Goal: Task Accomplishment & Management: Use online tool/utility

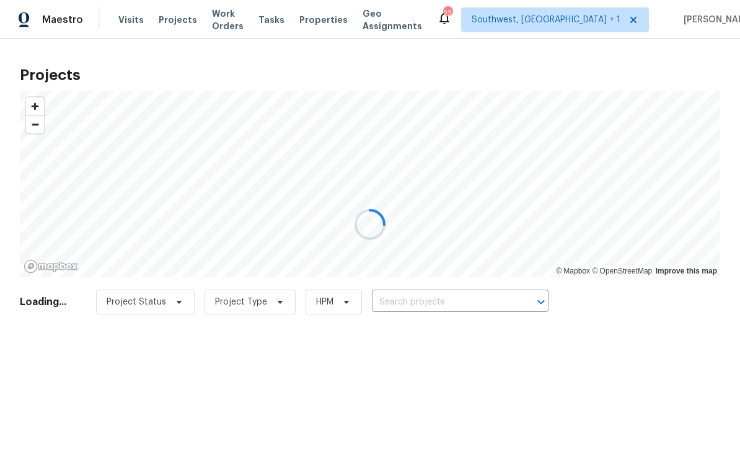
click at [438, 300] on div at bounding box center [370, 224] width 740 height 449
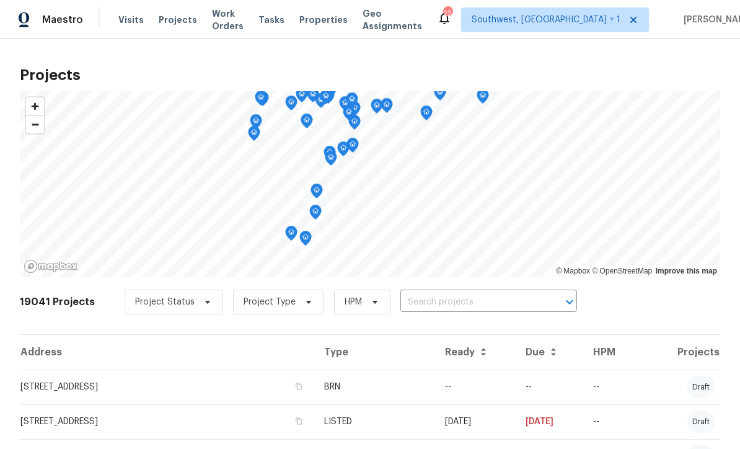
click at [458, 302] on input "text" at bounding box center [471, 302] width 142 height 19
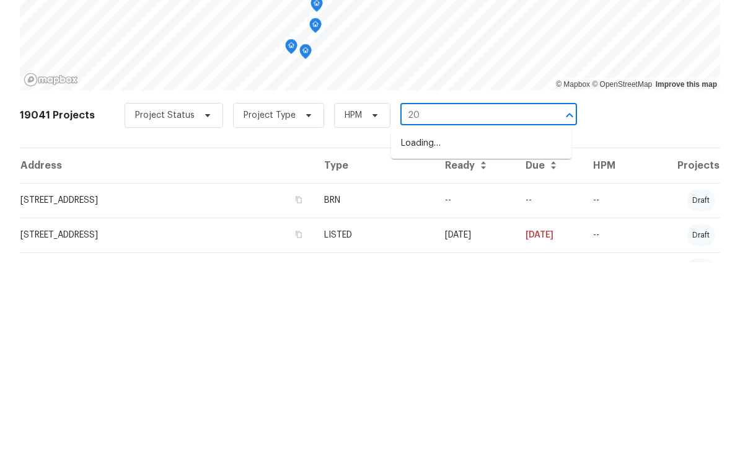
type input "2"
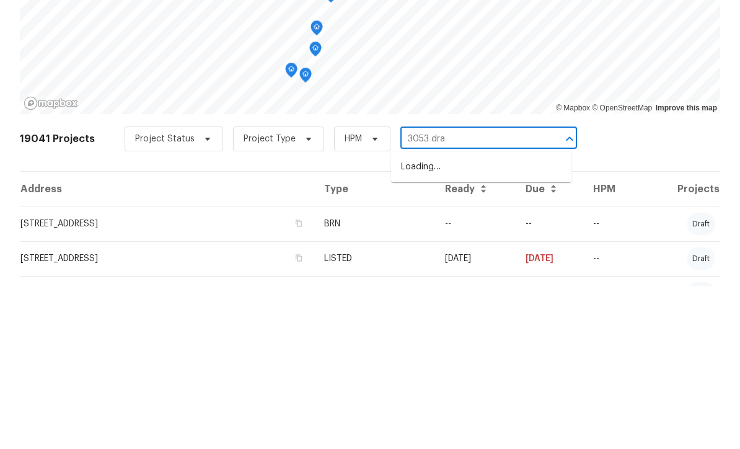
type input "3053 drap"
click at [483, 320] on li "[STREET_ADDRESS][PERSON_NAME]" at bounding box center [481, 330] width 180 height 20
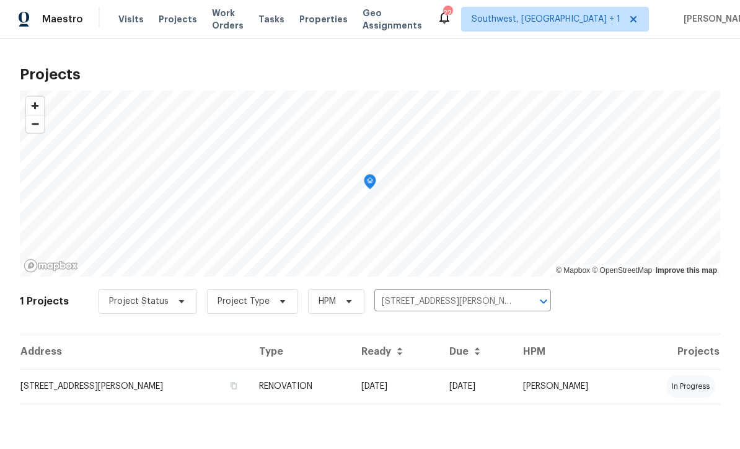
click at [403, 392] on td "[DATE]" at bounding box center [395, 386] width 88 height 35
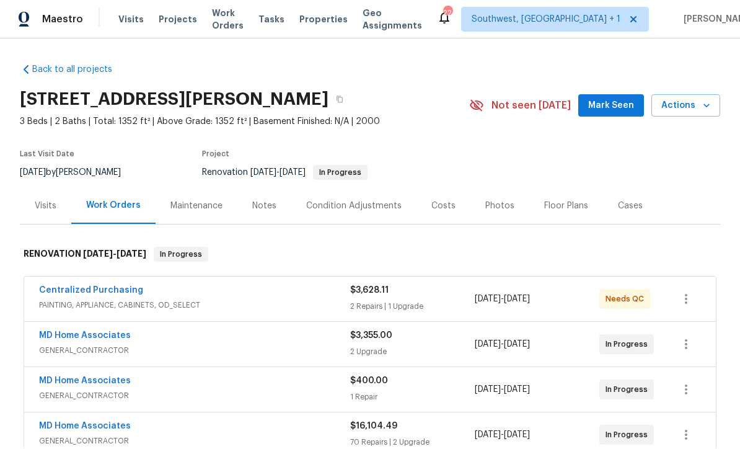
scroll to position [1, 0]
click at [351, 95] on button "button" at bounding box center [339, 100] width 22 height 22
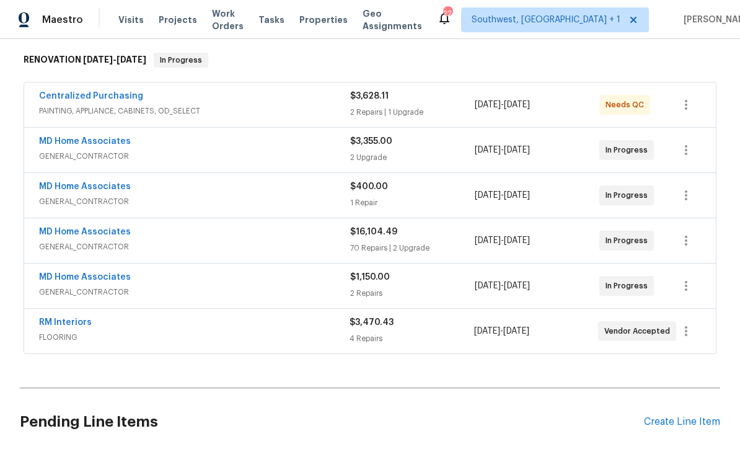
scroll to position [193, 0]
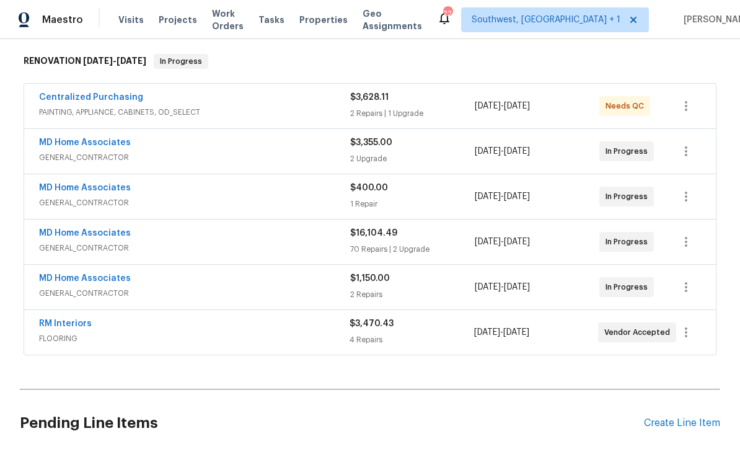
click at [82, 231] on link "MD Home Associates" at bounding box center [85, 233] width 92 height 9
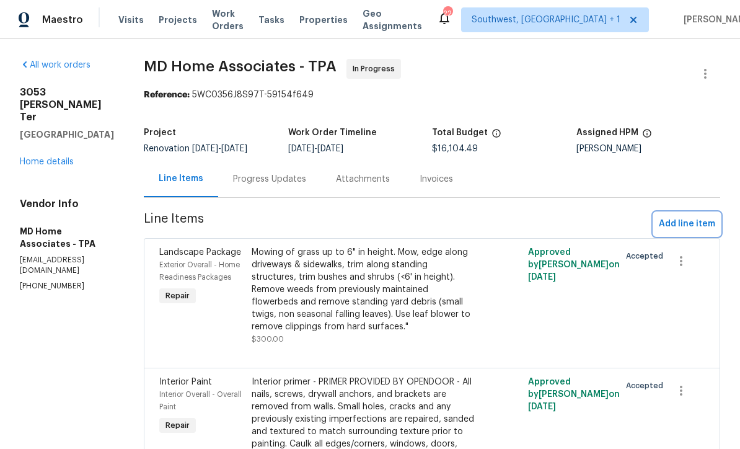
click at [686, 213] on button "Add line item" at bounding box center [687, 224] width 66 height 23
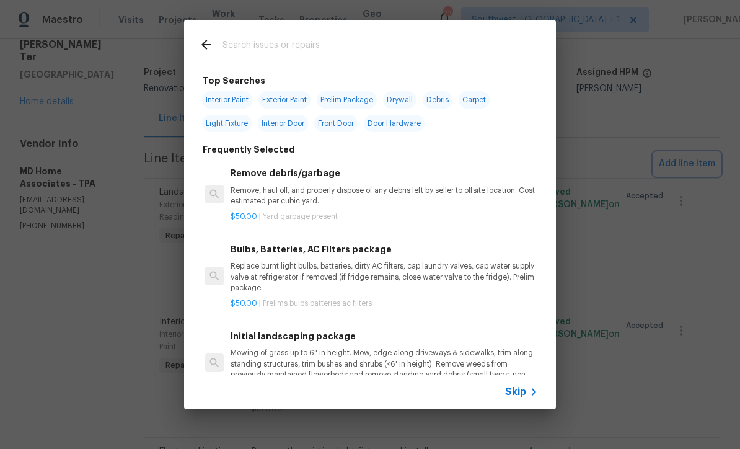
click at [106, 302] on div "Top Searches Interior Paint Exterior Paint Prelim Package Drywall Debris Carpet…" at bounding box center [370, 214] width 740 height 429
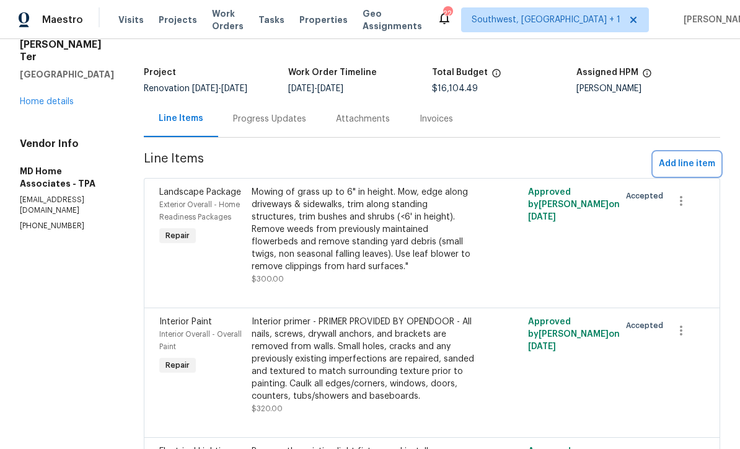
click at [682, 170] on span "Add line item" at bounding box center [687, 163] width 56 height 15
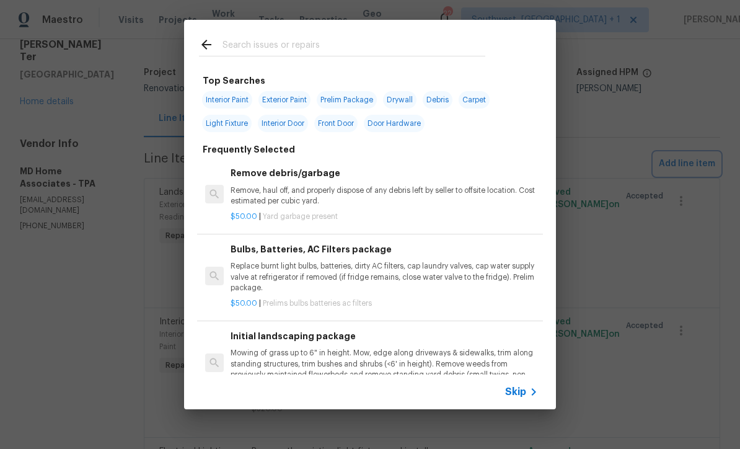
click at [77, 336] on div "Top Searches Interior Paint Exterior Paint Prelim Package Drywall Debris Carpet…" at bounding box center [370, 214] width 740 height 429
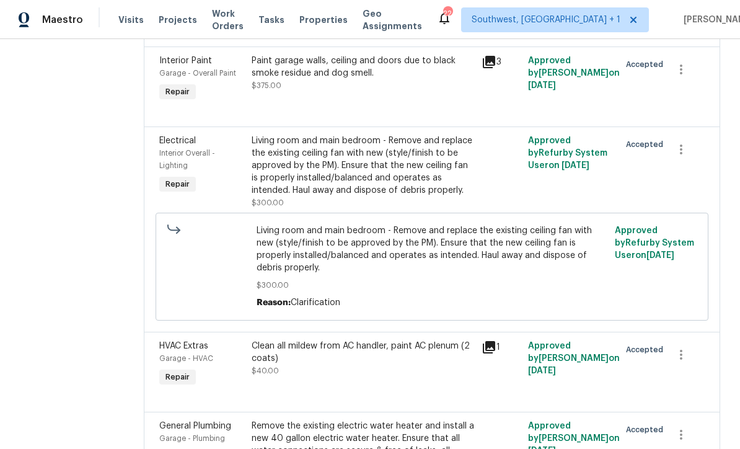
scroll to position [2369, 0]
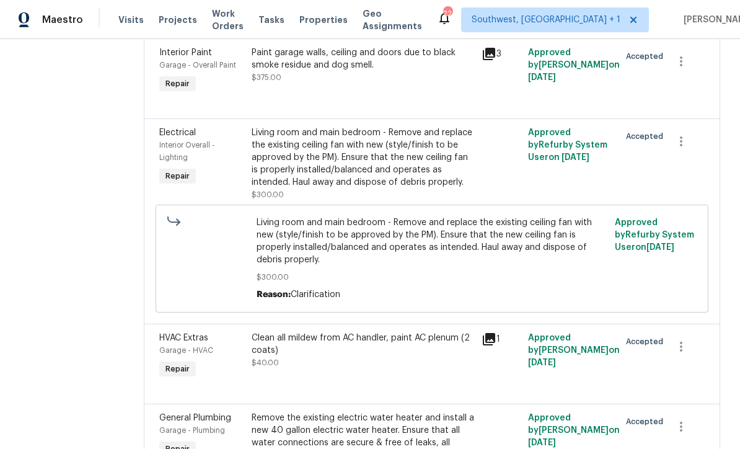
click at [395, 84] on div "Paint garage walls, ceiling and doors due to black smoke residue and dog smell.…" at bounding box center [363, 64] width 223 height 37
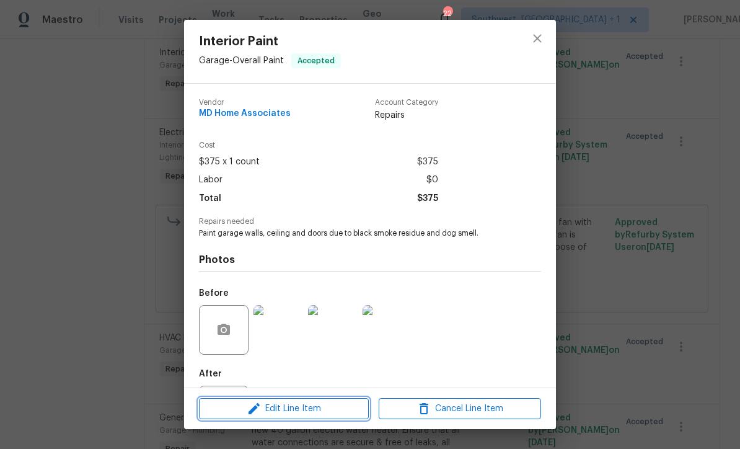
click at [327, 415] on span "Edit Line Item" at bounding box center [284, 408] width 162 height 15
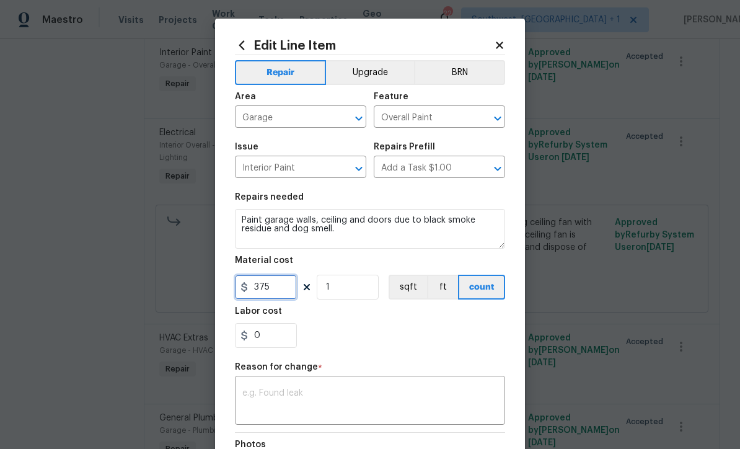
click at [291, 291] on input "375" at bounding box center [266, 287] width 62 height 25
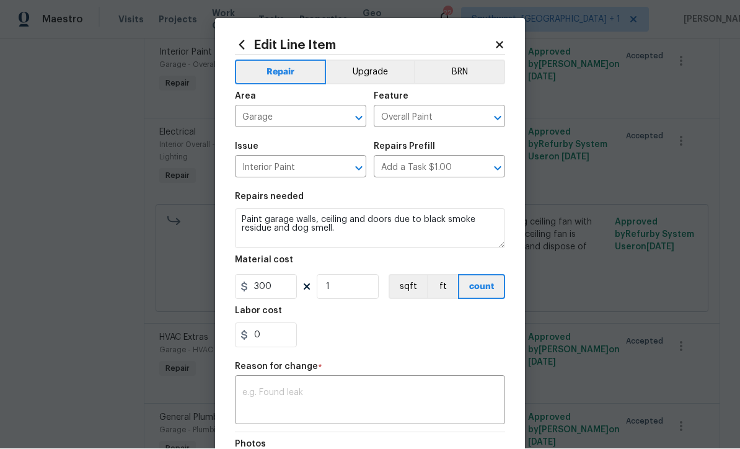
scroll to position [89, 0]
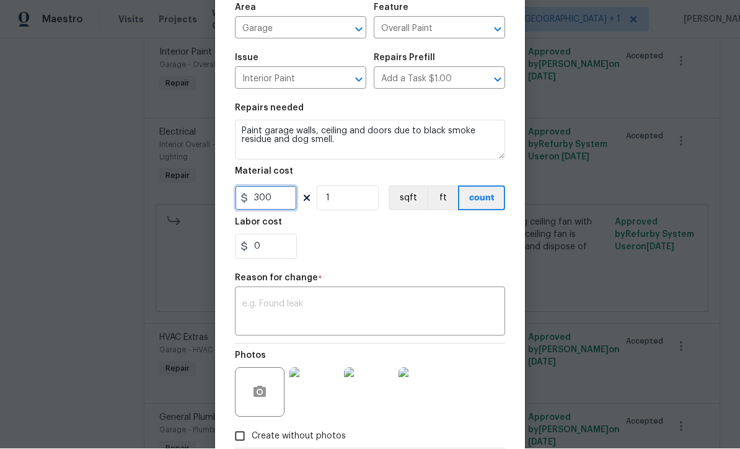
type input "300"
click at [388, 319] on textarea at bounding box center [369, 313] width 255 height 26
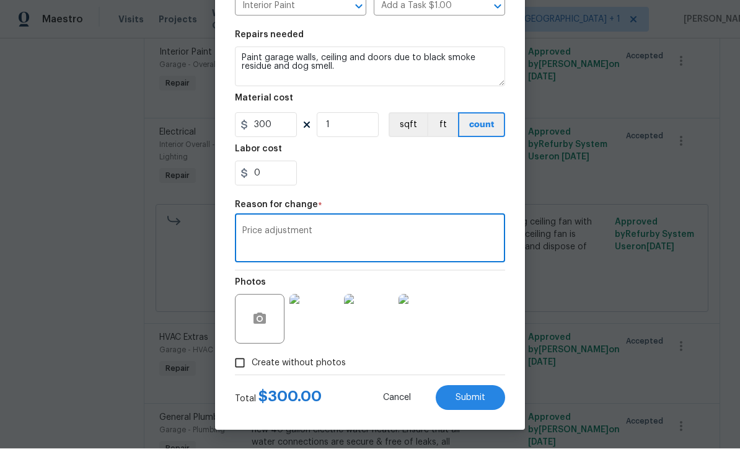
scroll to position [164, 0]
type textarea "Price adjustment"
click at [477, 398] on span "Submit" at bounding box center [471, 398] width 30 height 9
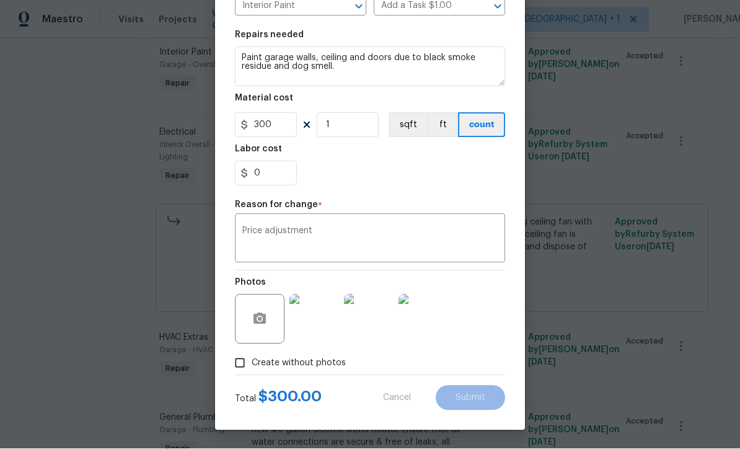
type input "375"
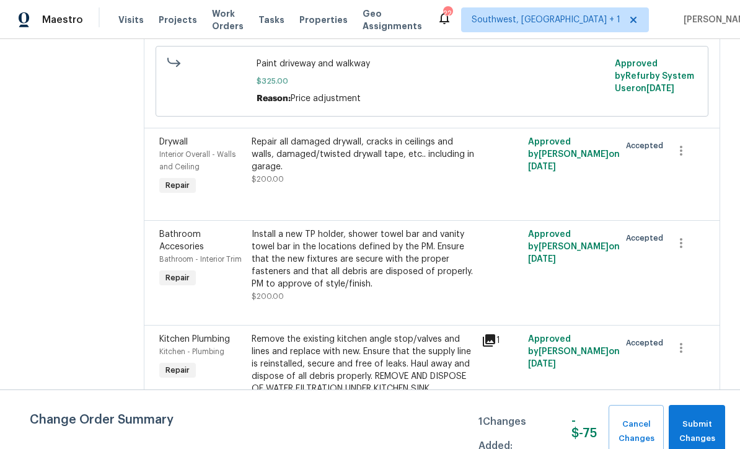
scroll to position [5013, 0]
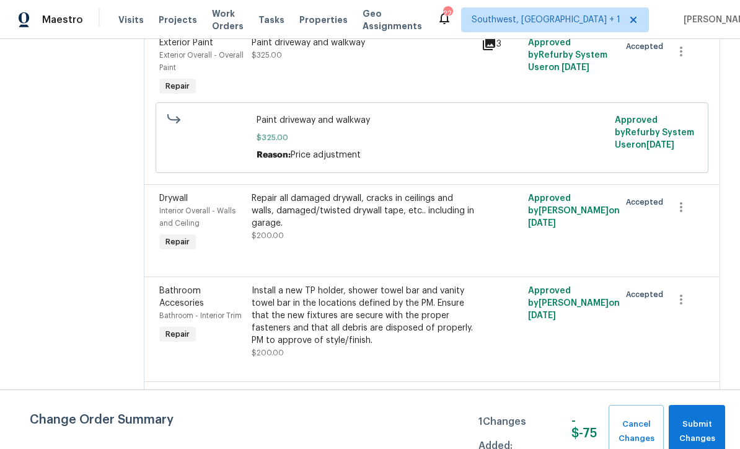
click at [371, 102] on div "Paint driveway and walkway $325.00" at bounding box center [363, 67] width 231 height 69
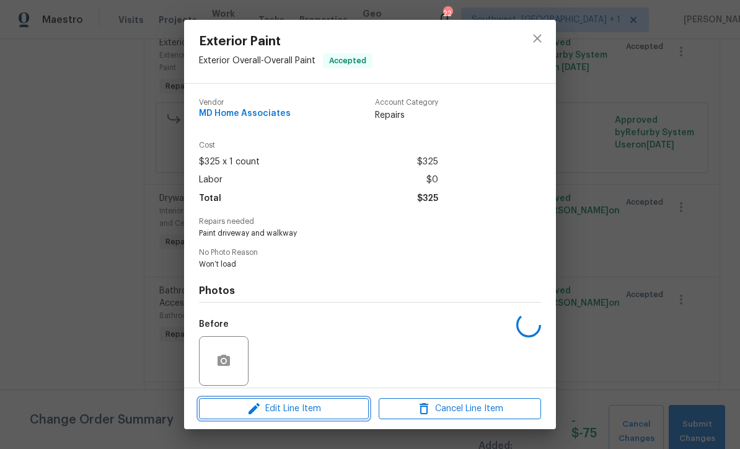
click at [311, 410] on span "Edit Line Item" at bounding box center [284, 408] width 162 height 15
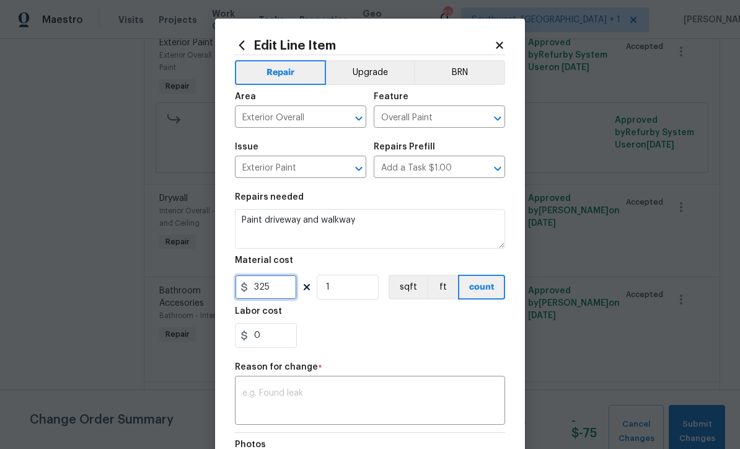
click at [294, 288] on input "325" at bounding box center [266, 287] width 62 height 25
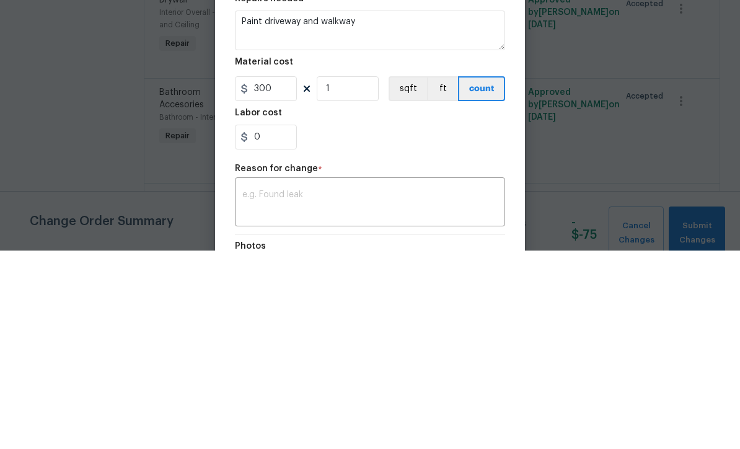
scroll to position [41, 0]
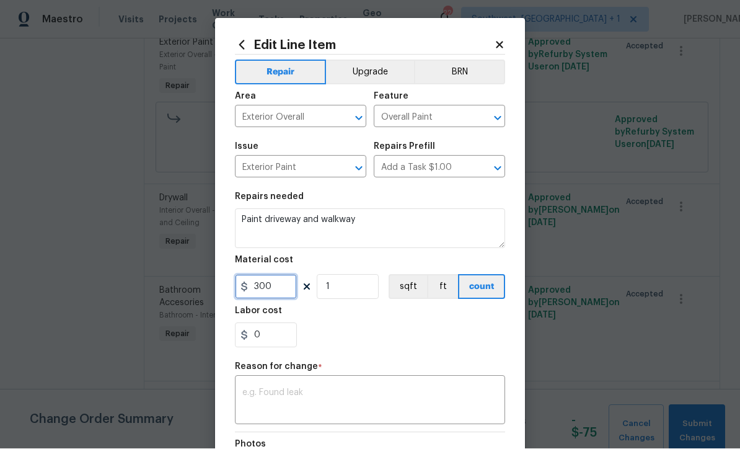
type input "300"
click at [416, 394] on textarea at bounding box center [369, 402] width 255 height 26
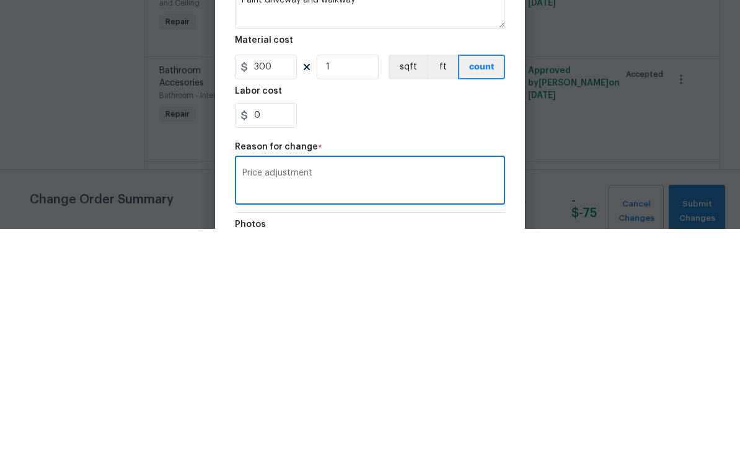
type textarea "Price adjustment"
click at [278, 275] on input "300" at bounding box center [266, 287] width 62 height 25
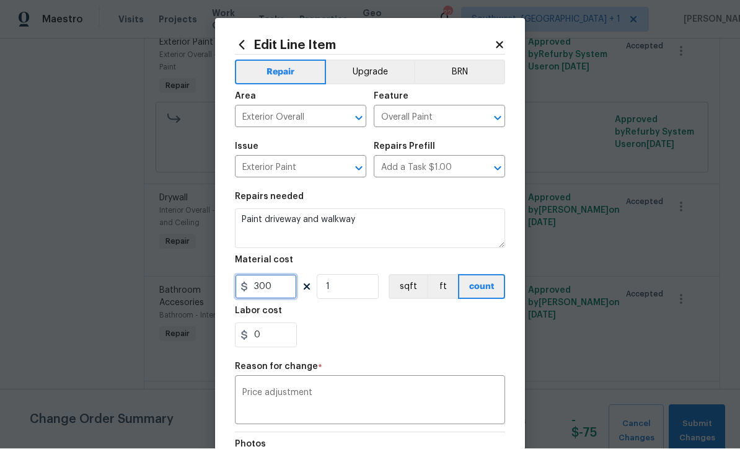
click at [279, 290] on input "300" at bounding box center [266, 287] width 62 height 25
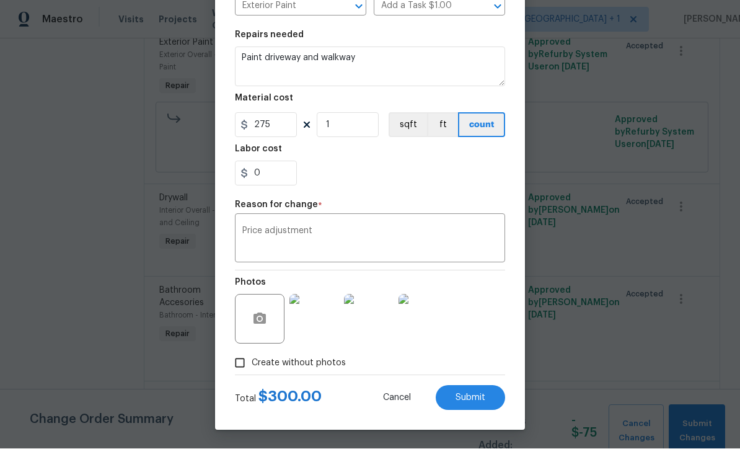
scroll to position [164, 0]
click at [467, 399] on span "Submit" at bounding box center [471, 398] width 30 height 9
type input "325"
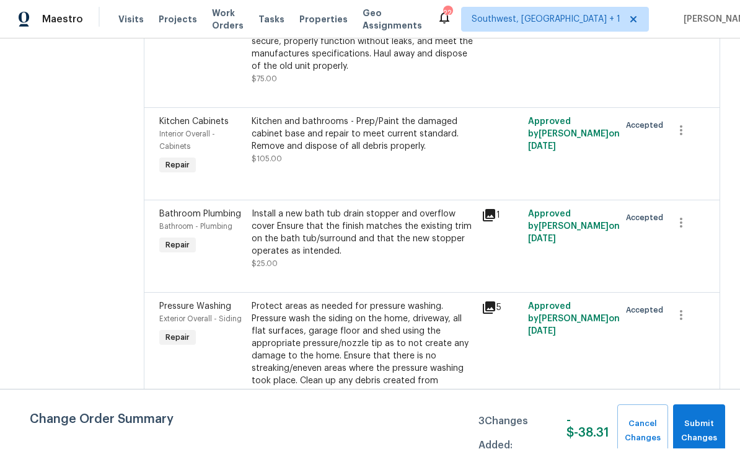
scroll to position [6033, 0]
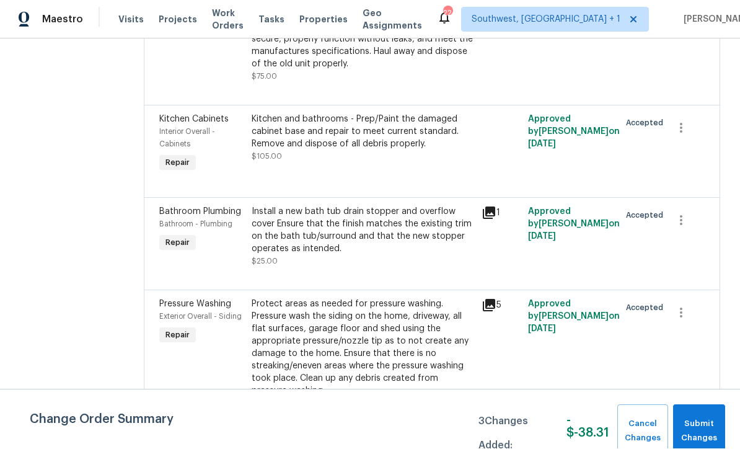
click at [425, 163] on div "Kitchen and bathrooms - Prep/Paint the damaged cabinet base and repair to meet …" at bounding box center [363, 138] width 223 height 50
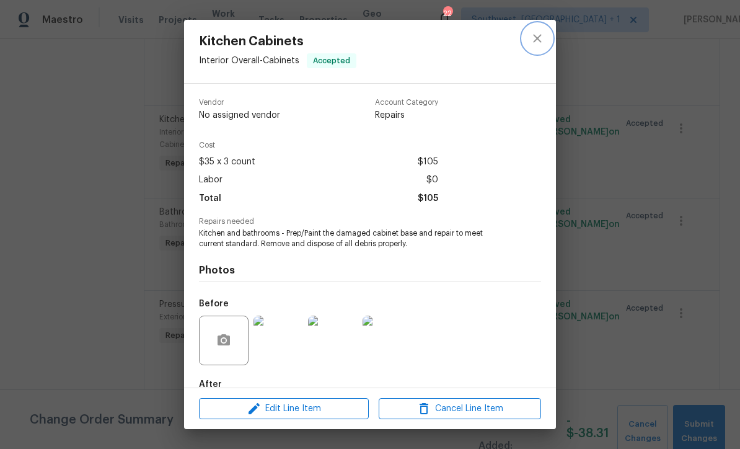
click at [545, 42] on button "close" at bounding box center [537, 39] width 30 height 30
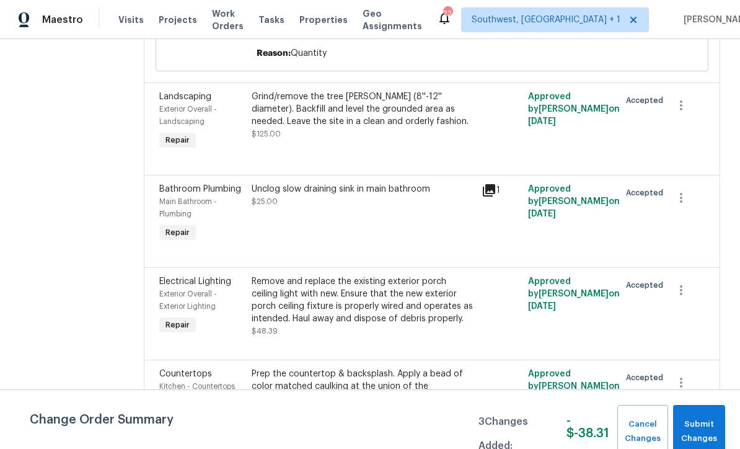
scroll to position [7342, 0]
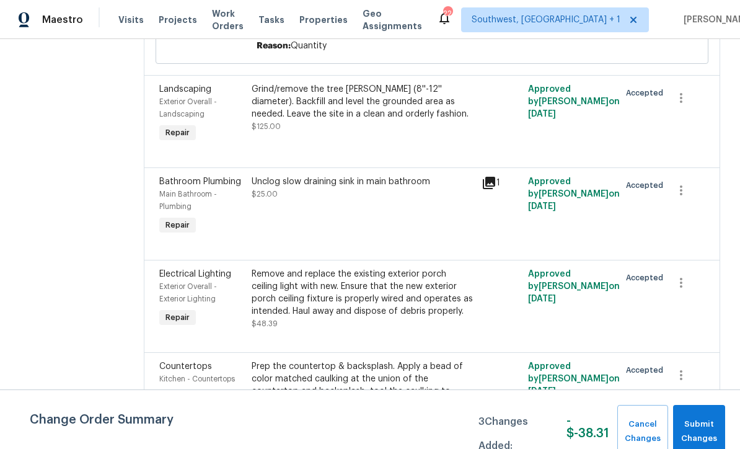
click at [435, 149] on div "Grind/remove the tree [PERSON_NAME] (8''-12'' diameter). Backfill and level the…" at bounding box center [363, 113] width 231 height 69
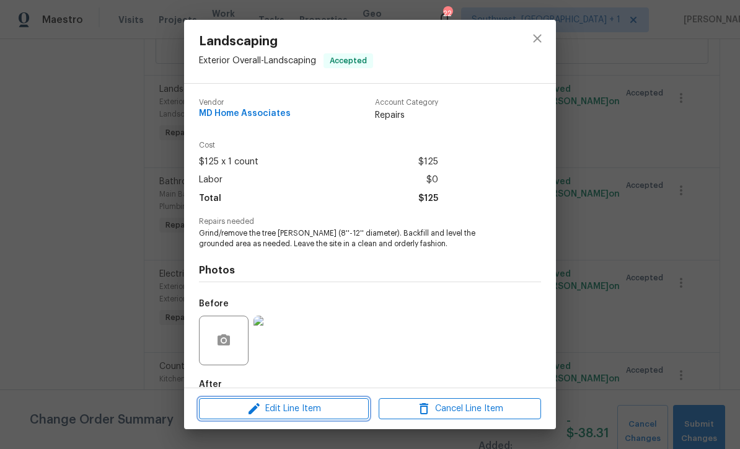
click at [332, 414] on span "Edit Line Item" at bounding box center [284, 408] width 162 height 15
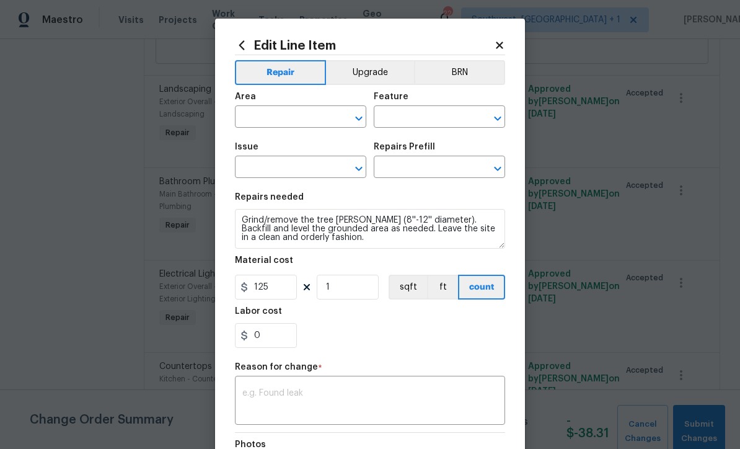
type input "Exterior Overall"
type input "Landscaping"
type input "[PERSON_NAME] Removal $191.00"
click at [296, 295] on input "125" at bounding box center [266, 287] width 62 height 25
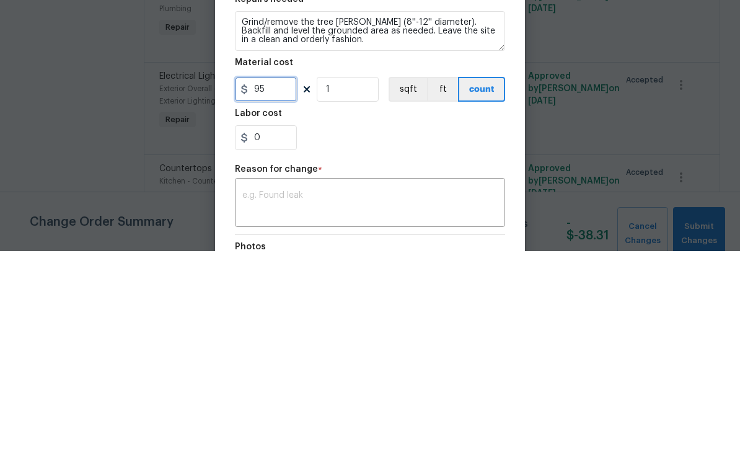
type input "95"
click at [367, 275] on input "1" at bounding box center [348, 287] width 62 height 25
type input "2"
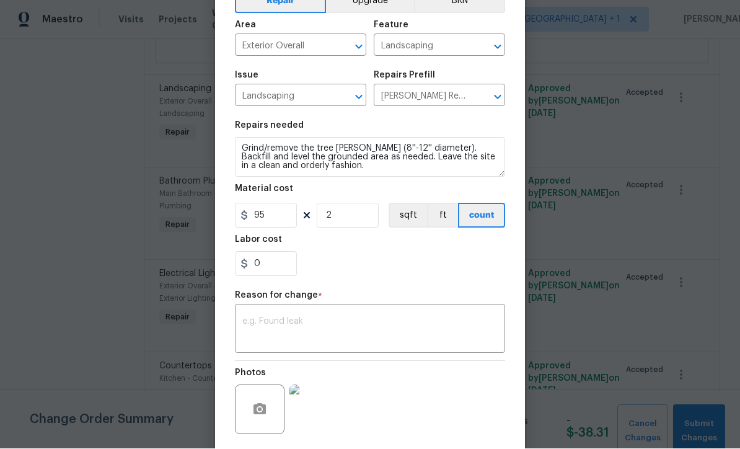
scroll to position [77, 0]
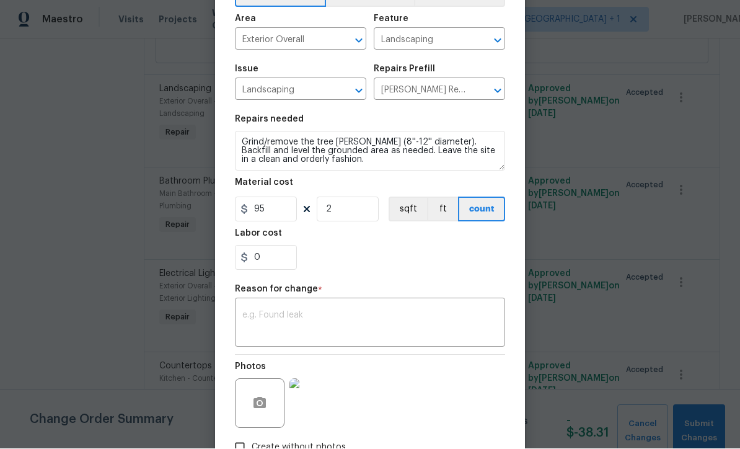
click at [258, 330] on textarea at bounding box center [369, 324] width 255 height 26
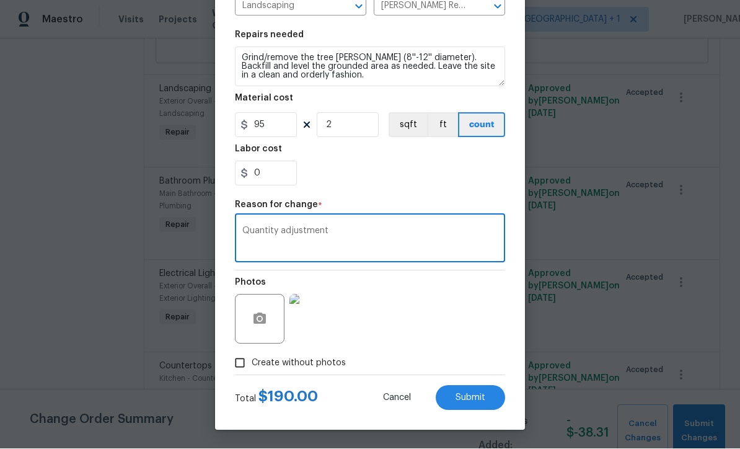
scroll to position [164, 0]
type textarea "Quantity adjustment"
click at [477, 403] on button "Submit" at bounding box center [470, 397] width 69 height 25
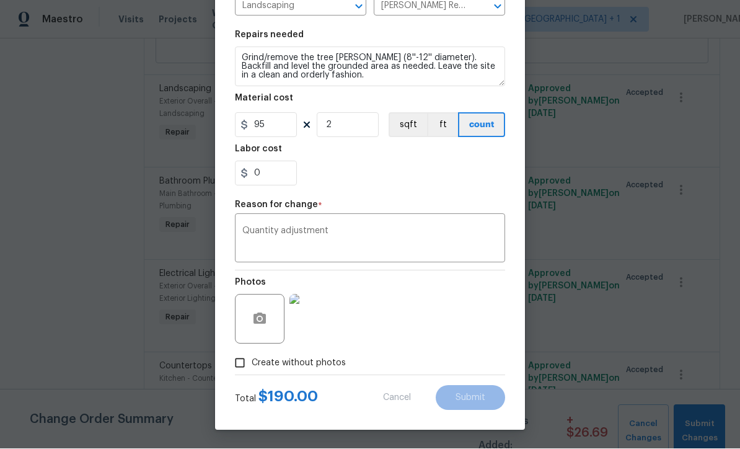
type input "1"
type input "125"
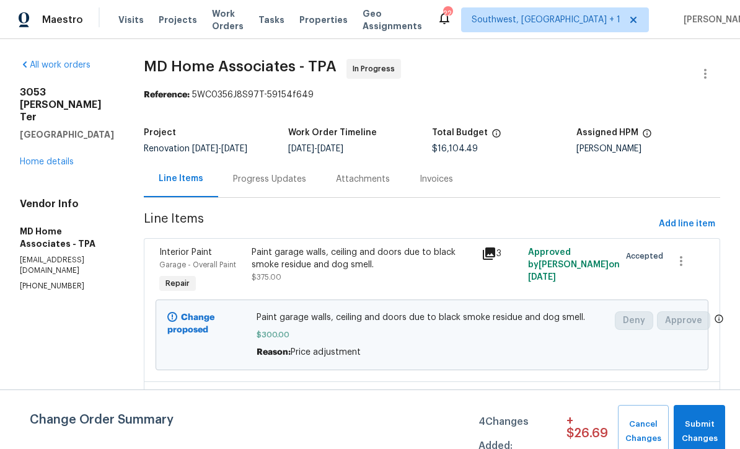
scroll to position [0, 0]
click at [686, 228] on span "Add line item" at bounding box center [687, 223] width 56 height 15
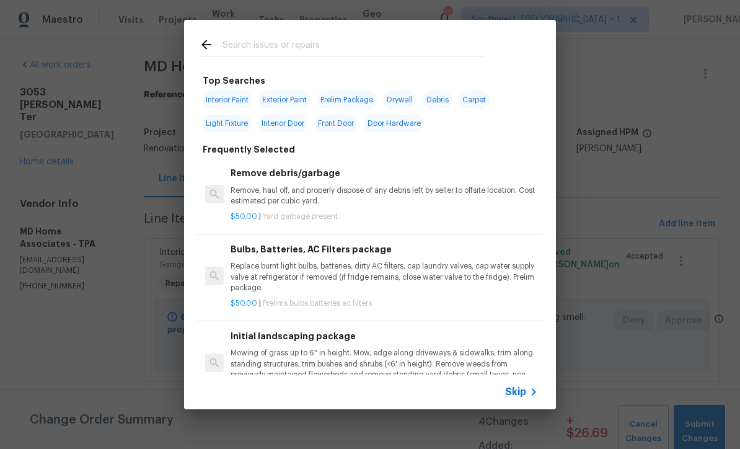
click at [529, 390] on icon at bounding box center [533, 391] width 15 height 15
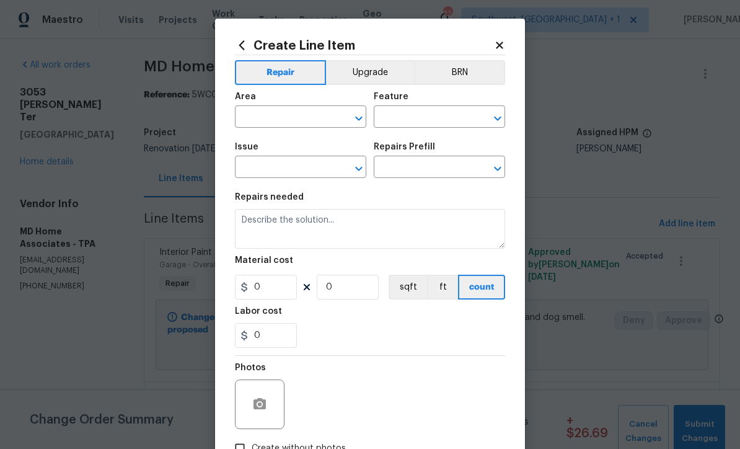
click at [278, 105] on div "Area" at bounding box center [300, 100] width 131 height 16
click at [296, 115] on input "text" at bounding box center [283, 117] width 97 height 19
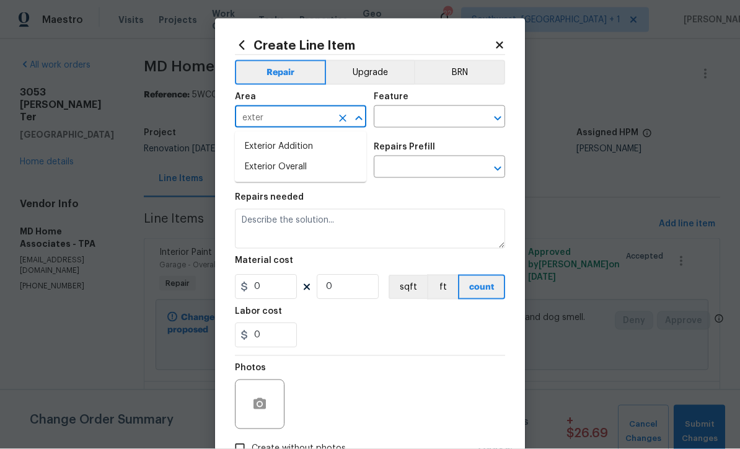
click at [304, 167] on li "Exterior Overall" at bounding box center [300, 167] width 131 height 20
type input "Exterior Overall"
click at [420, 121] on input "text" at bounding box center [422, 117] width 97 height 19
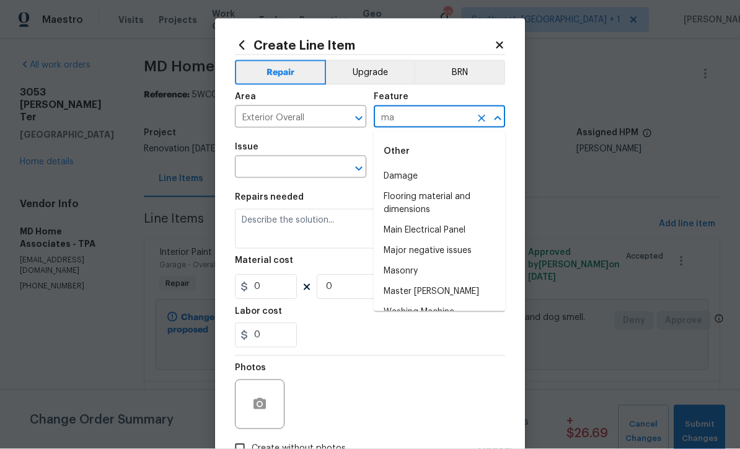
type input "m"
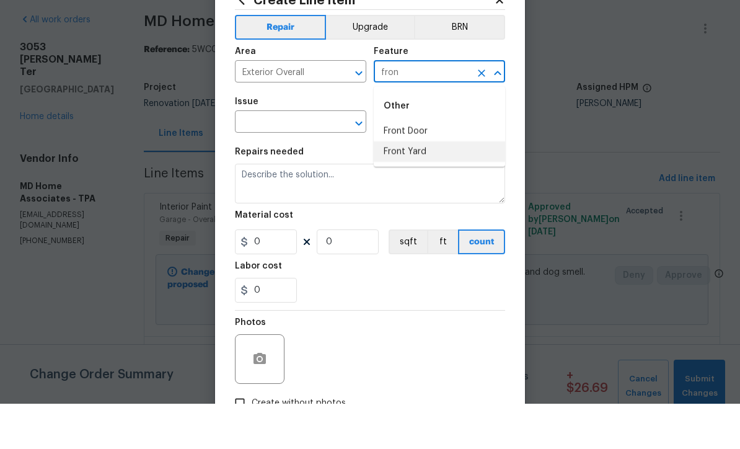
click at [419, 187] on li "Front Yard" at bounding box center [439, 197] width 131 height 20
type input "Front Yard"
click at [261, 159] on input "text" at bounding box center [283, 168] width 97 height 19
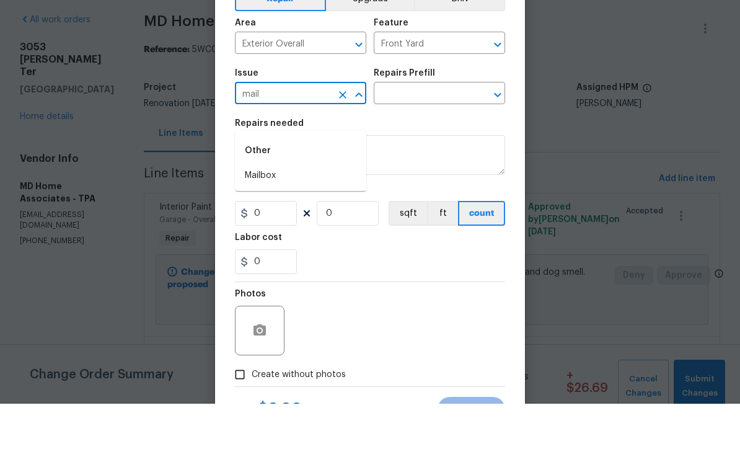
scroll to position [29, 0]
click at [251, 189] on li "Mailbox" at bounding box center [300, 199] width 131 height 20
type input "Mailbox"
click at [444, 130] on input "text" at bounding box center [422, 139] width 97 height 19
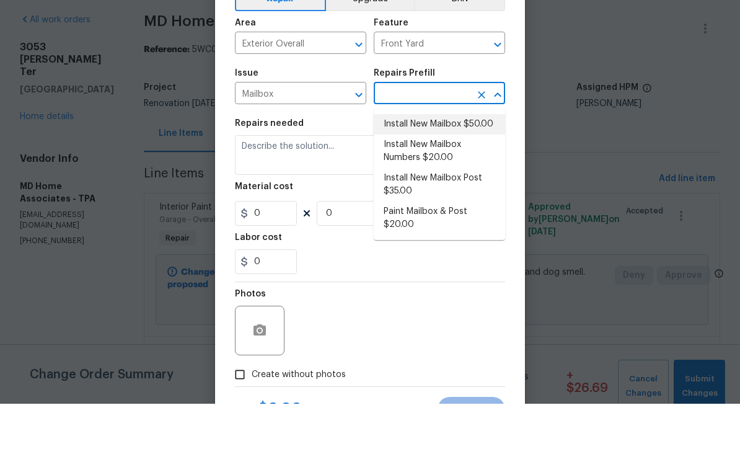
click at [486, 159] on li "Install New Mailbox $50.00" at bounding box center [439, 169] width 131 height 20
type input "Install New Mailbox $50.00"
type textarea "Remove the existing mailbox from the post and prep the area for a new mailbox. …"
type input "1"
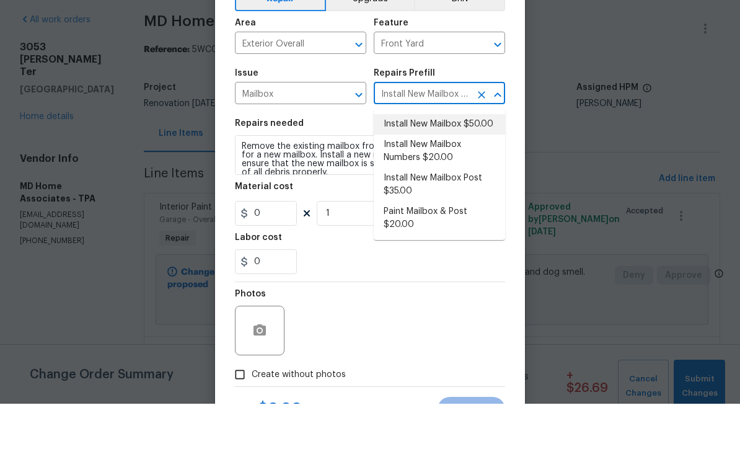
type input "50"
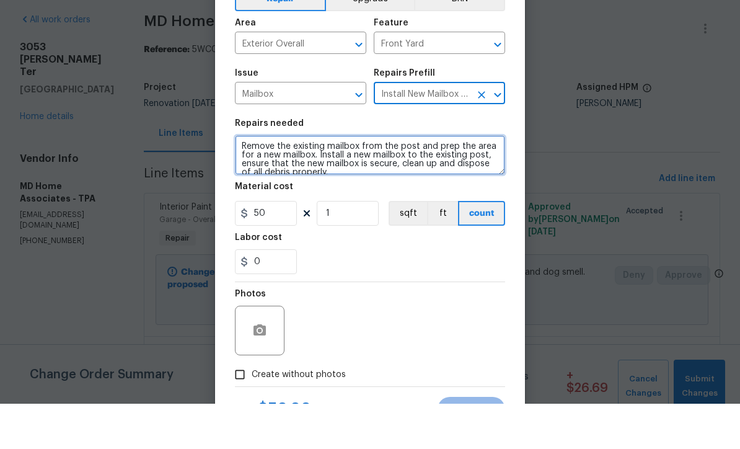
click at [247, 180] on textarea "Remove the existing mailbox from the post and prep the area for a new mailbox. …" at bounding box center [370, 200] width 270 height 40
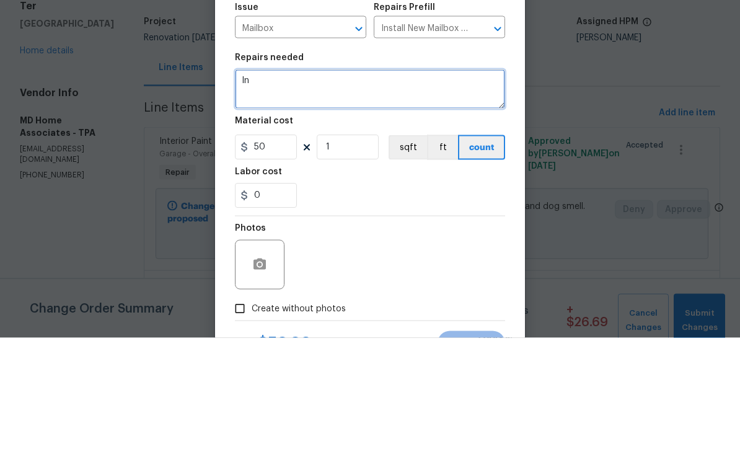
scroll to position [0, 0]
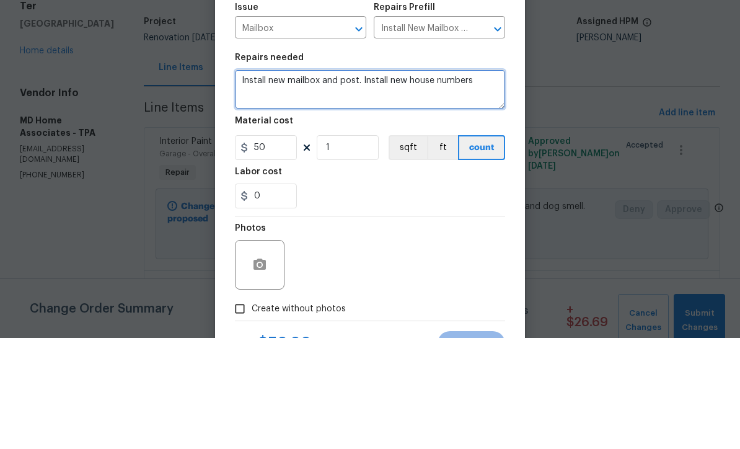
type textarea "Install new mailbox and post. Install new house numbers"
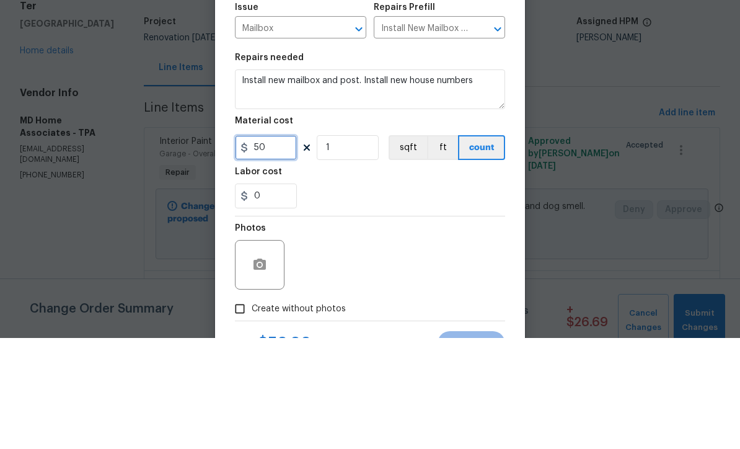
click at [276, 246] on input "50" at bounding box center [266, 258] width 62 height 25
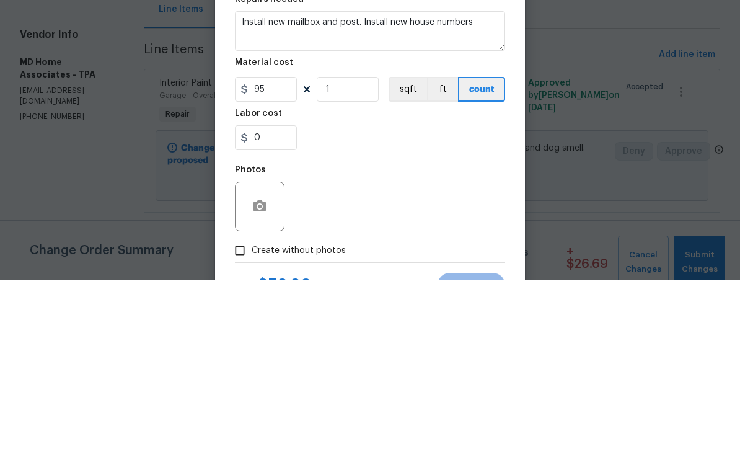
scroll to position [41, 0]
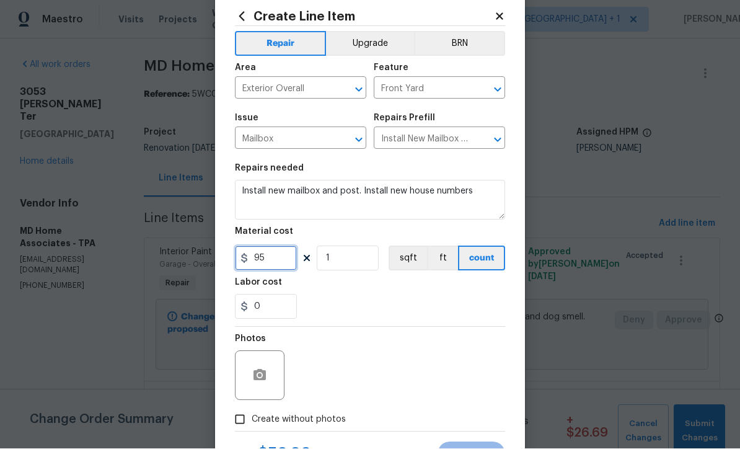
type input "95"
click at [247, 369] on button "button" at bounding box center [260, 376] width 30 height 30
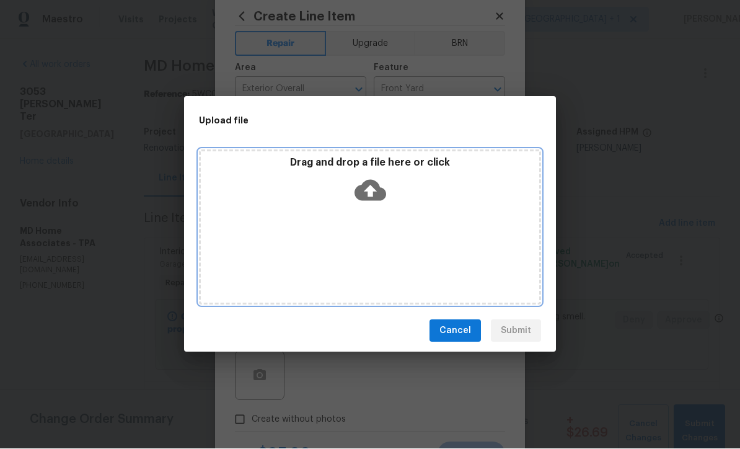
click at [377, 194] on icon at bounding box center [371, 190] width 32 height 21
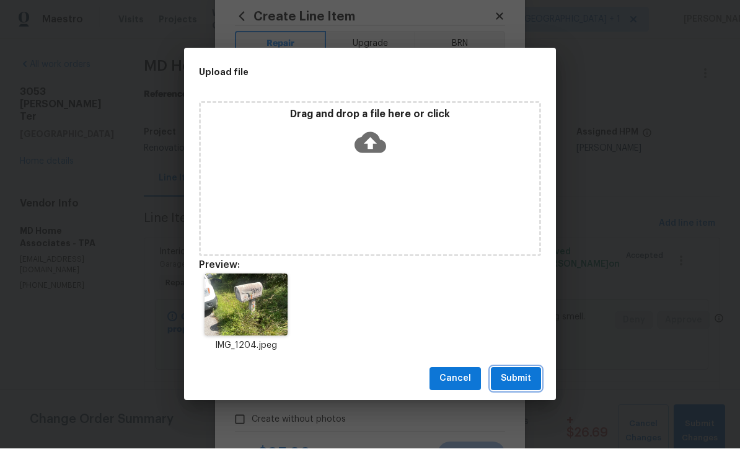
click at [536, 381] on button "Submit" at bounding box center [516, 379] width 50 height 23
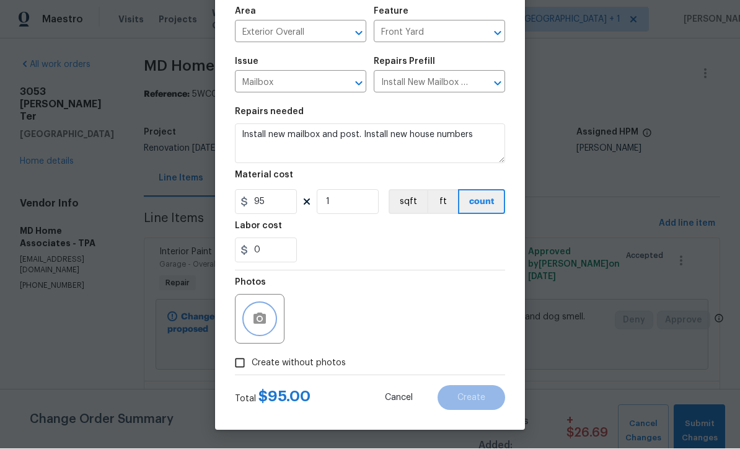
scroll to position [87, 0]
click at [473, 394] on span "Create" at bounding box center [471, 398] width 28 height 9
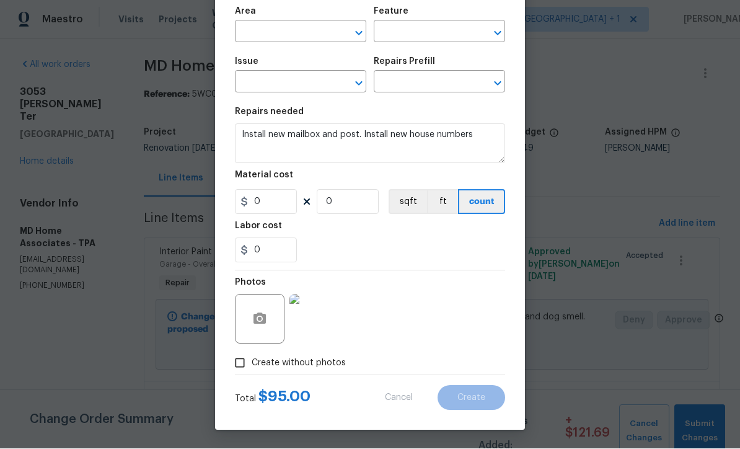
scroll to position [0, 0]
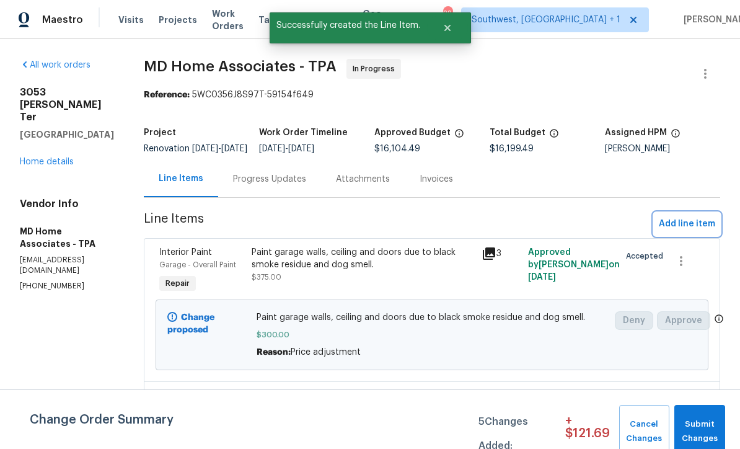
click at [682, 232] on span "Add line item" at bounding box center [687, 223] width 56 height 15
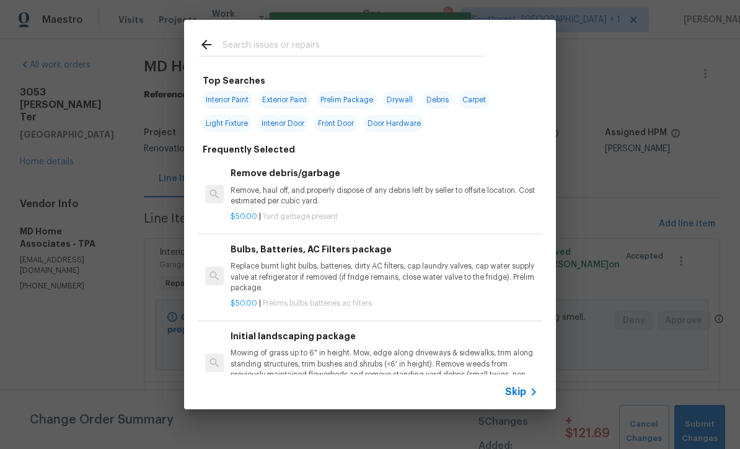
click at [527, 392] on icon at bounding box center [533, 391] width 15 height 15
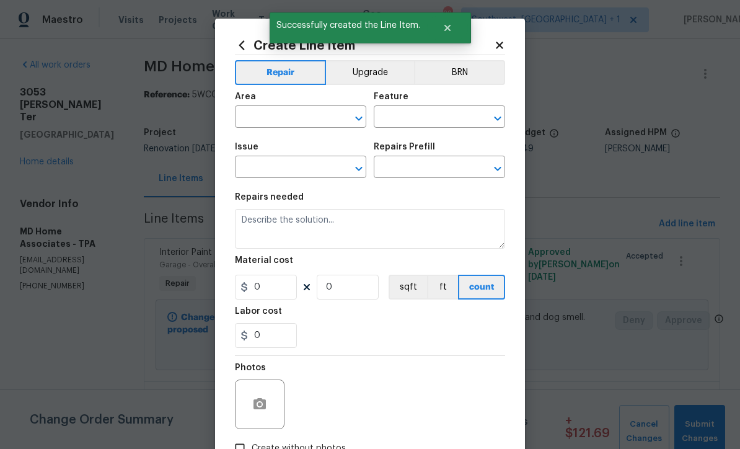
click at [247, 113] on input "text" at bounding box center [283, 117] width 97 height 19
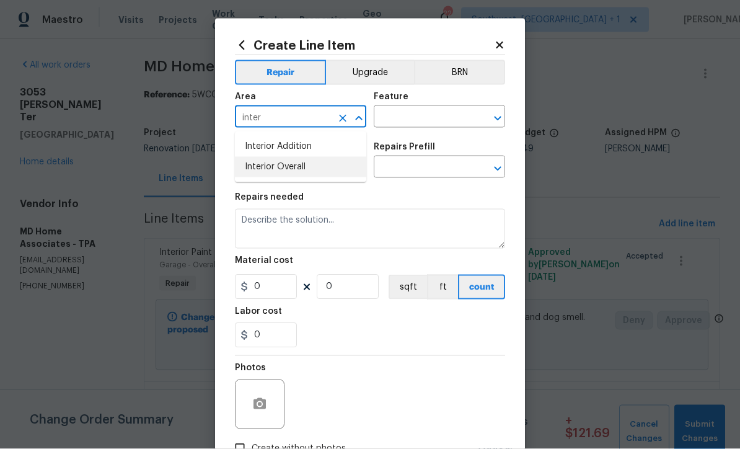
click at [292, 167] on li "Interior Overall" at bounding box center [300, 167] width 131 height 20
click at [402, 114] on input "text" at bounding box center [422, 117] width 97 height 19
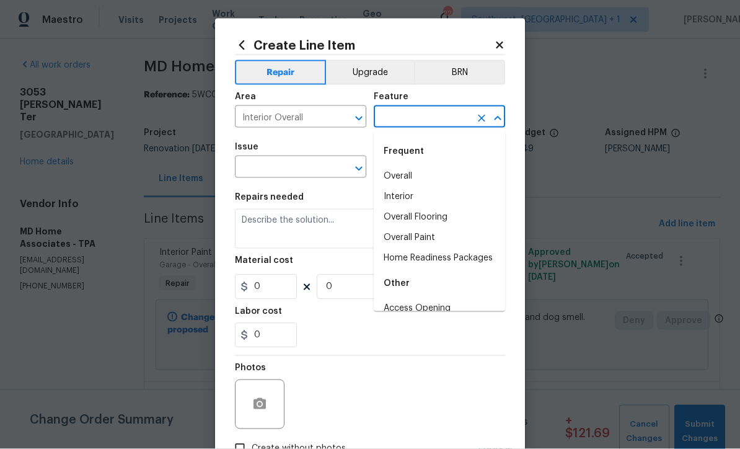
click at [257, 121] on input "Interior Overall" at bounding box center [283, 117] width 97 height 19
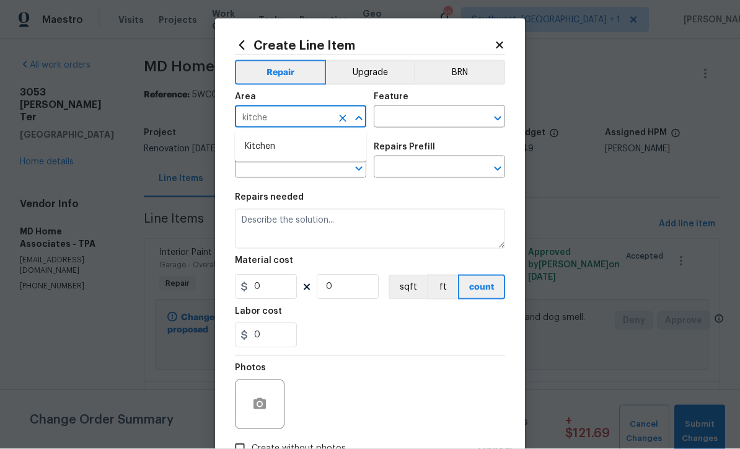
click at [290, 154] on li "Kitchen" at bounding box center [300, 146] width 131 height 20
type input "Kitchen"
click at [417, 119] on input "text" at bounding box center [422, 117] width 97 height 19
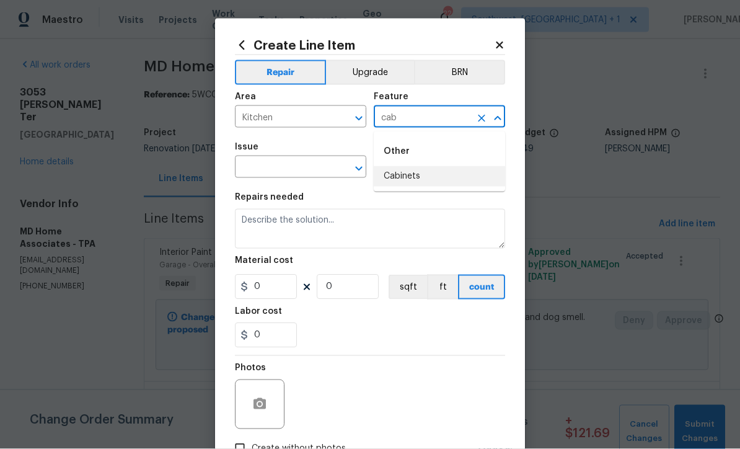
click at [413, 170] on li "Cabinets" at bounding box center [439, 176] width 131 height 20
type input "Cabinets"
click at [294, 170] on input "text" at bounding box center [283, 168] width 97 height 19
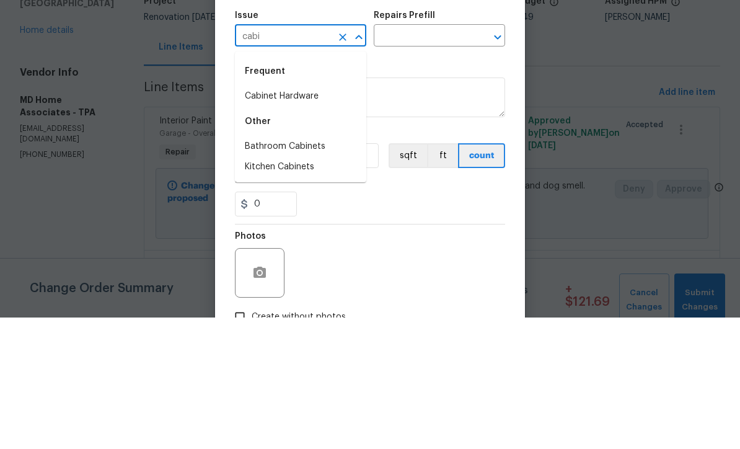
click at [307, 288] on li "Kitchen Cabinets" at bounding box center [300, 298] width 131 height 20
type input "Kitchen Cabinets"
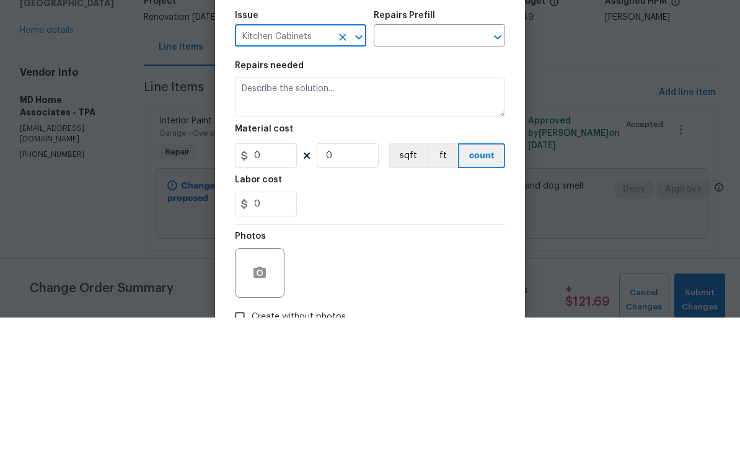
click at [431, 159] on input "text" at bounding box center [422, 168] width 97 height 19
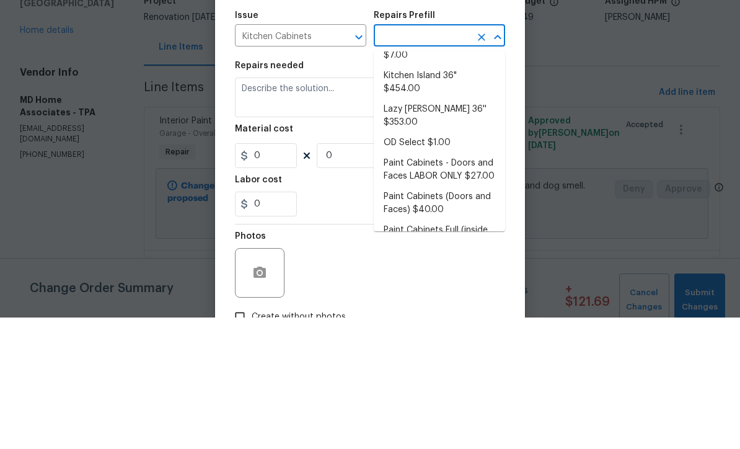
scroll to position [115, 0]
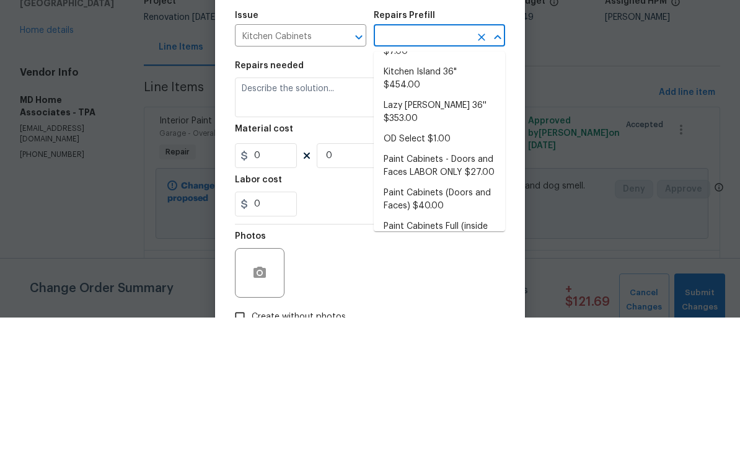
click at [467, 281] on li "Paint Cabinets - Doors and Faces LABOR ONLY $27.00" at bounding box center [439, 297] width 131 height 33
type input "Paint Cabinets - Doors and Faces LABOR ONLY $27.00"
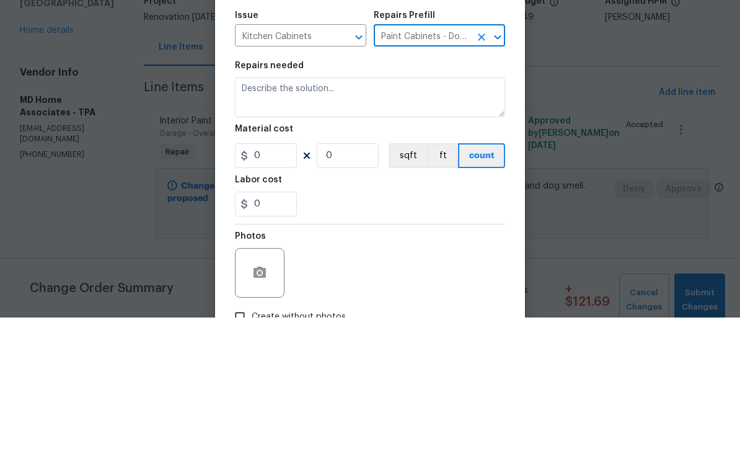
type textarea "Prep, sand, mask and apply 2 coats of paint to the kitchen cabinet doors and bo…"
type input "1"
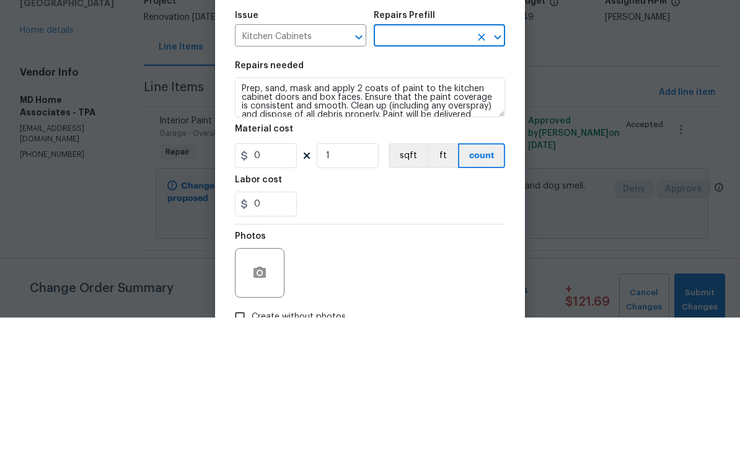
type input "Paint Cabinets - Doors and Faces LABOR ONLY $27.00"
click at [269, 275] on input "27" at bounding box center [266, 287] width 62 height 25
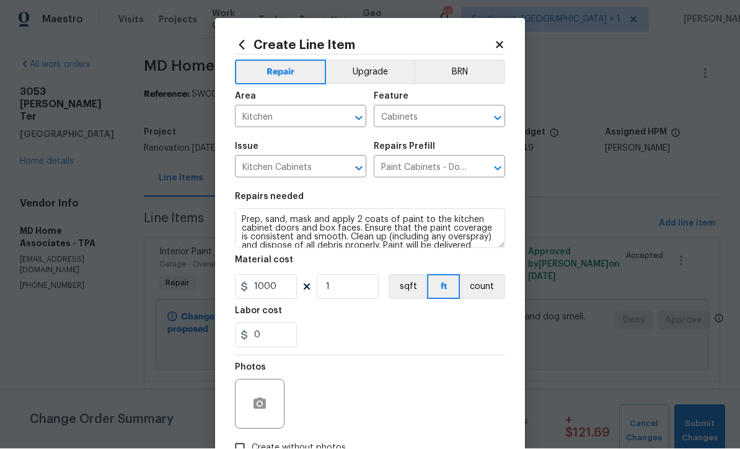
scroll to position [80, 0]
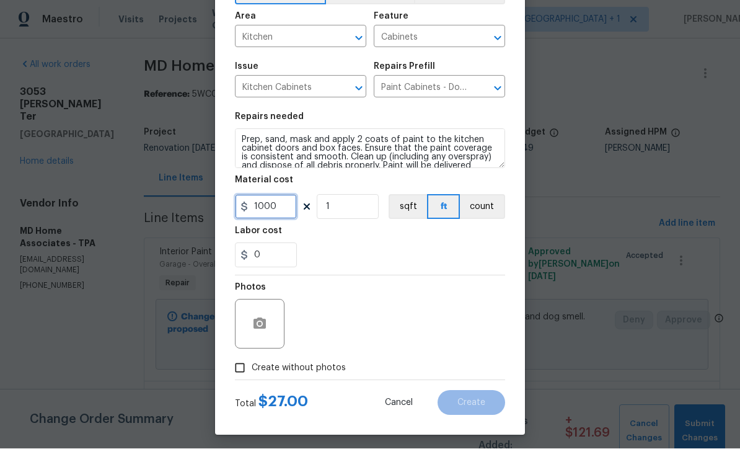
type input "1000"
click at [253, 322] on icon "button" at bounding box center [259, 323] width 12 height 11
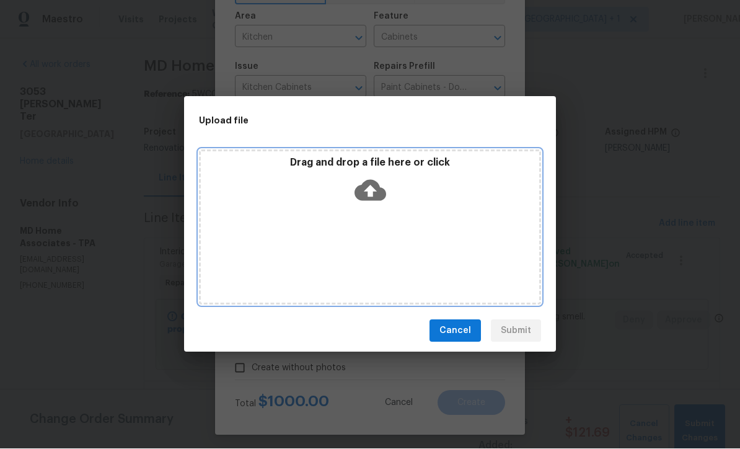
click at [368, 184] on icon at bounding box center [371, 190] width 32 height 21
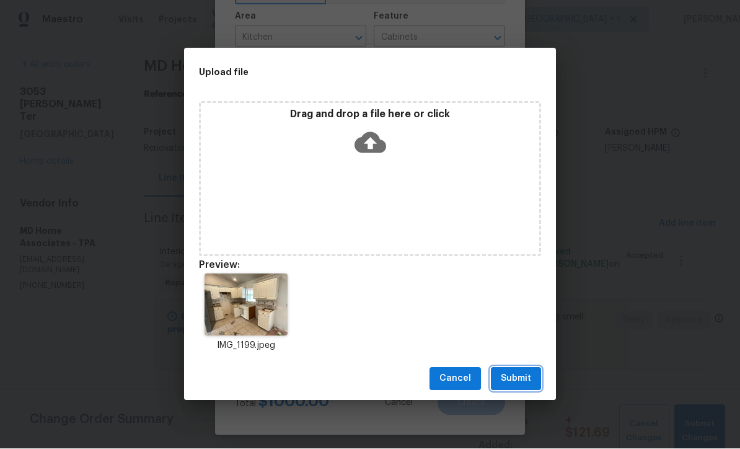
click at [532, 377] on button "Submit" at bounding box center [516, 379] width 50 height 23
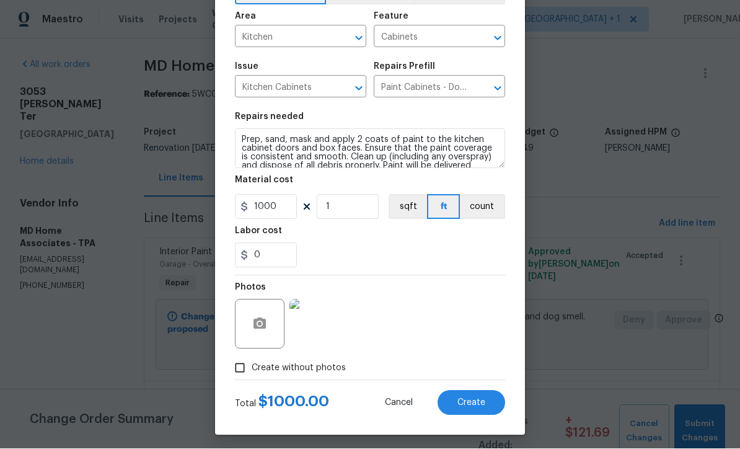
click at [462, 400] on span "Create" at bounding box center [471, 403] width 28 height 9
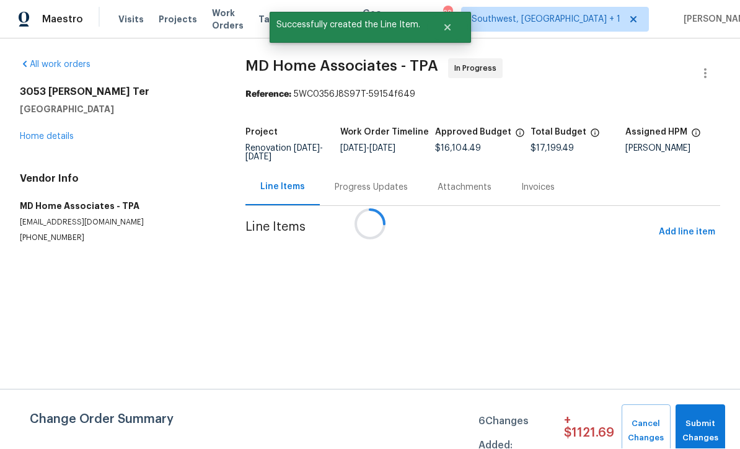
scroll to position [0, 0]
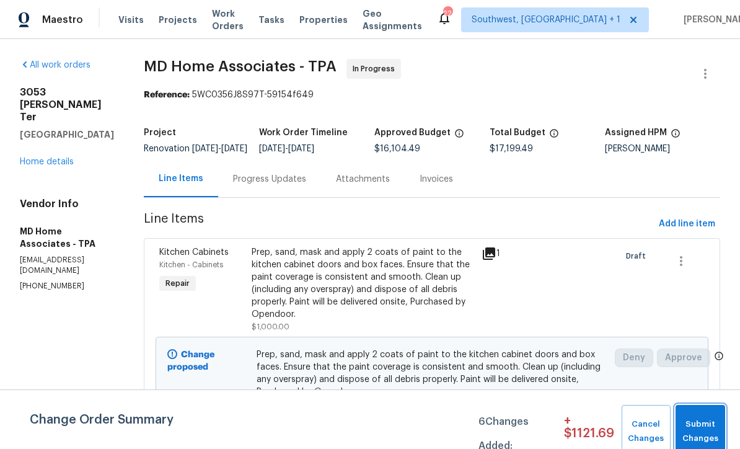
click at [708, 423] on span "Submit Changes" at bounding box center [700, 431] width 37 height 29
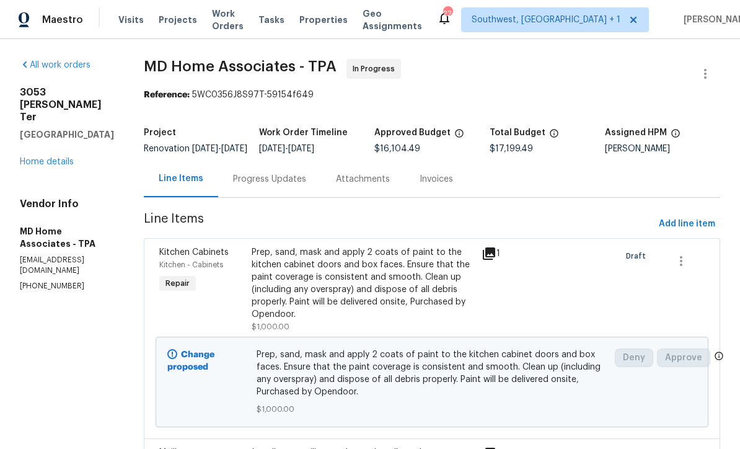
click at [37, 157] on link "Home details" at bounding box center [47, 161] width 54 height 9
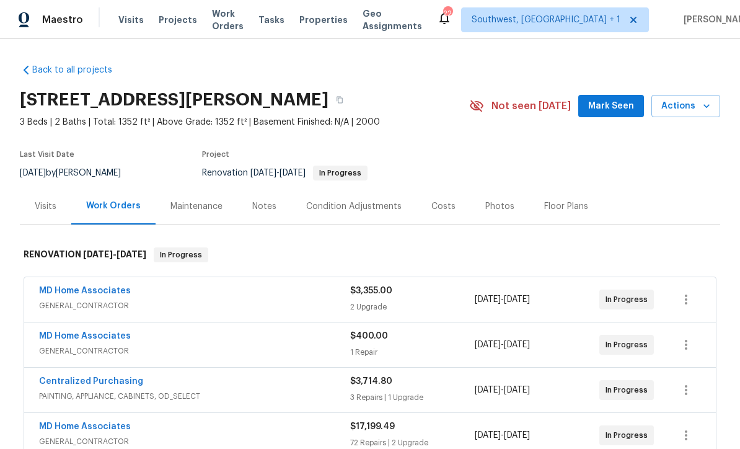
click at [449, 209] on div "Costs" at bounding box center [443, 206] width 24 height 12
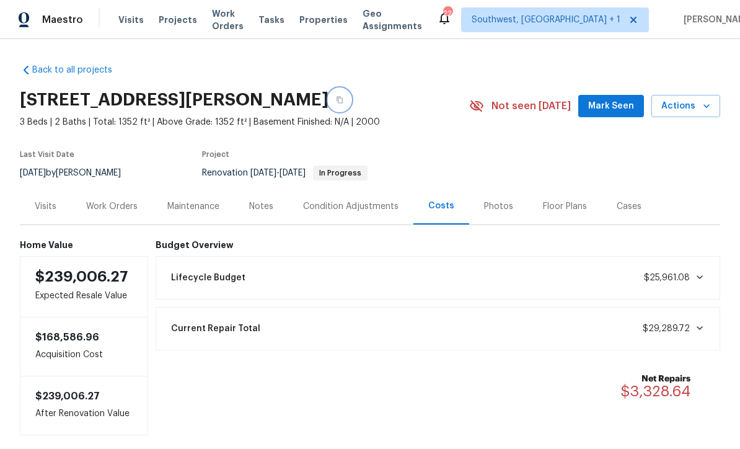
click at [351, 94] on button "button" at bounding box center [339, 100] width 22 height 22
click at [123, 25] on span "Visits" at bounding box center [130, 20] width 25 height 12
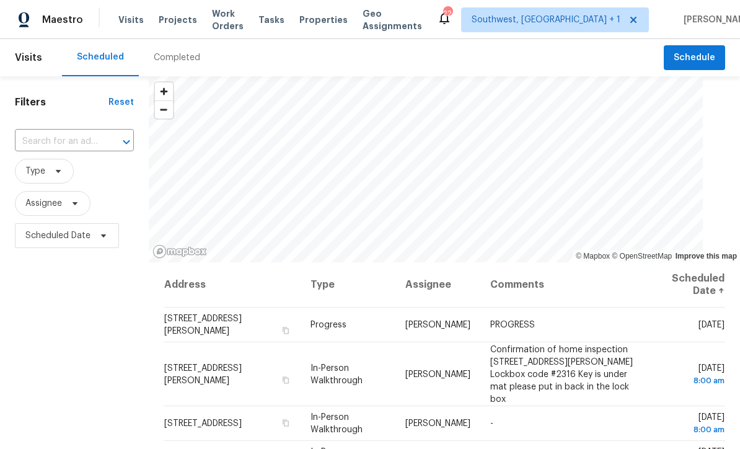
click at [74, 145] on input "text" at bounding box center [57, 141] width 84 height 19
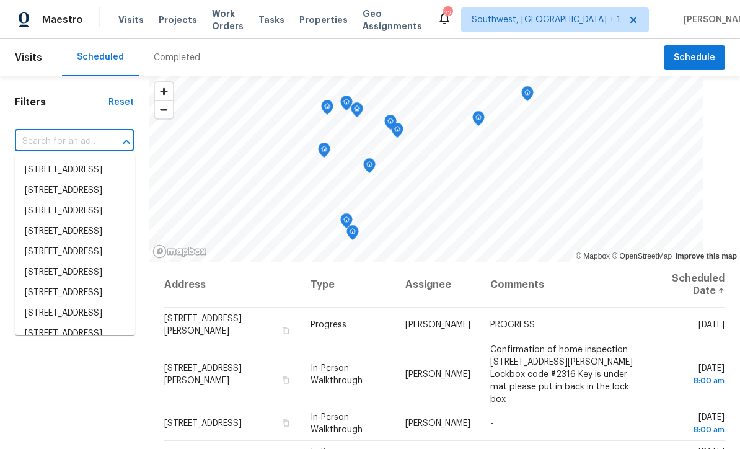
click at [74, 145] on input "text" at bounding box center [57, 141] width 84 height 19
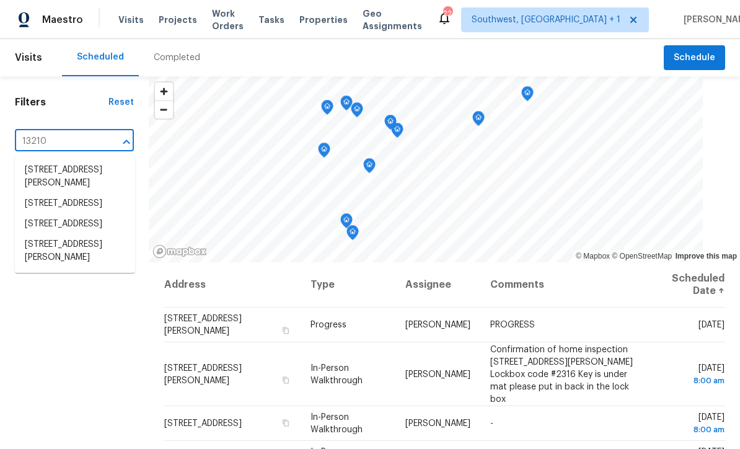
type input "13210 e"
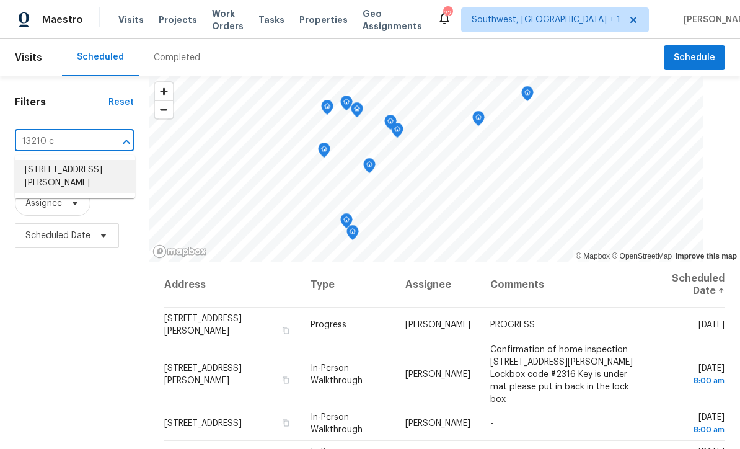
click at [66, 166] on li "[STREET_ADDRESS][PERSON_NAME]" at bounding box center [75, 176] width 120 height 33
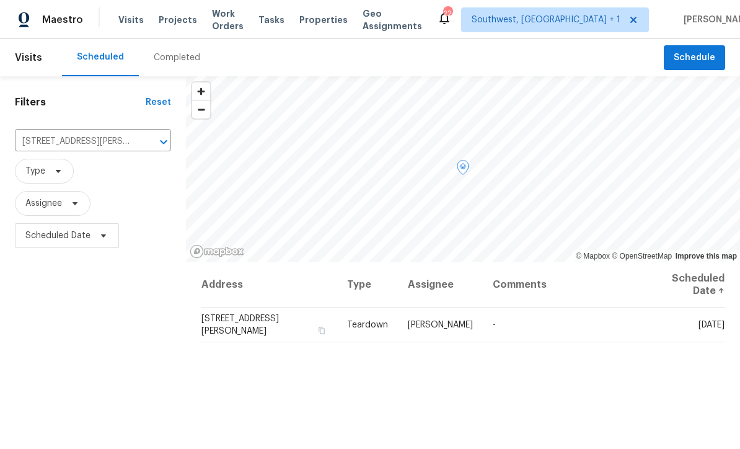
click at [0, 0] on icon at bounding box center [0, 0] width 0 height 0
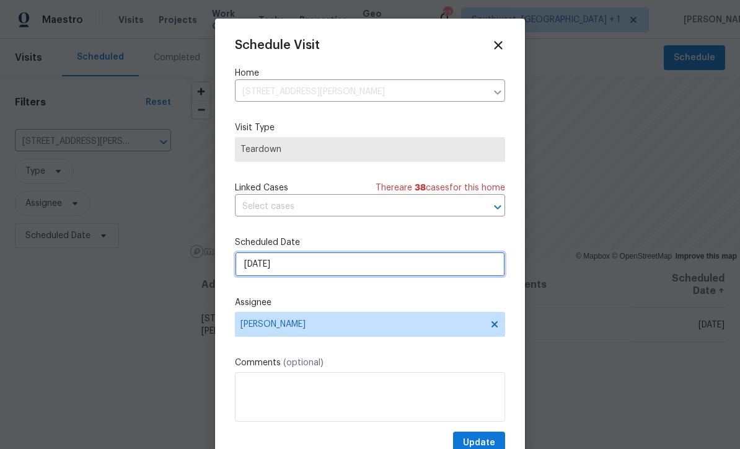
click at [293, 270] on input "[DATE]" at bounding box center [370, 264] width 270 height 25
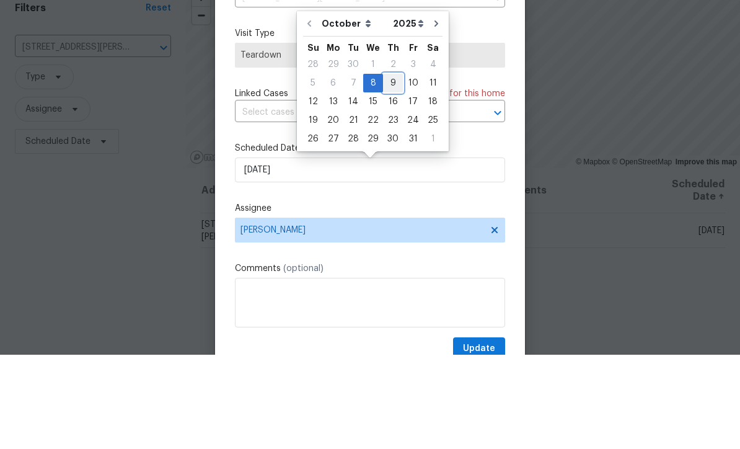
click at [388, 169] on div "9" at bounding box center [393, 177] width 20 height 17
type input "[DATE]"
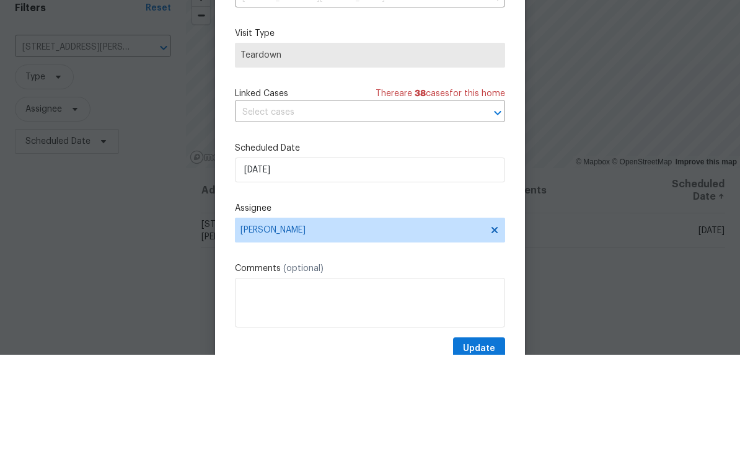
scroll to position [41, 0]
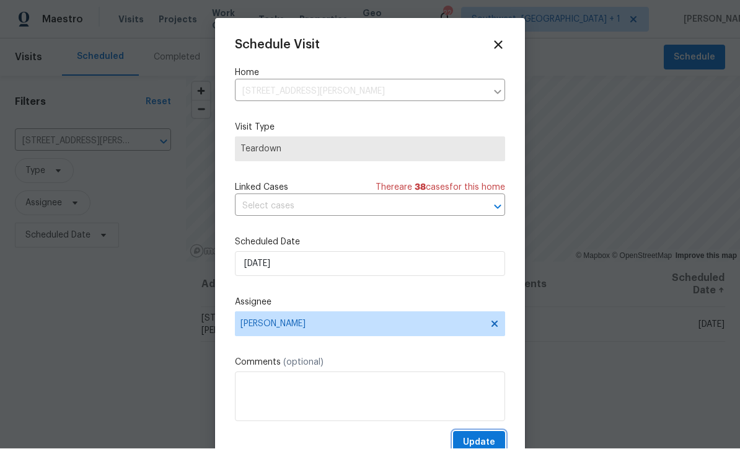
click at [478, 443] on span "Update" at bounding box center [479, 442] width 32 height 15
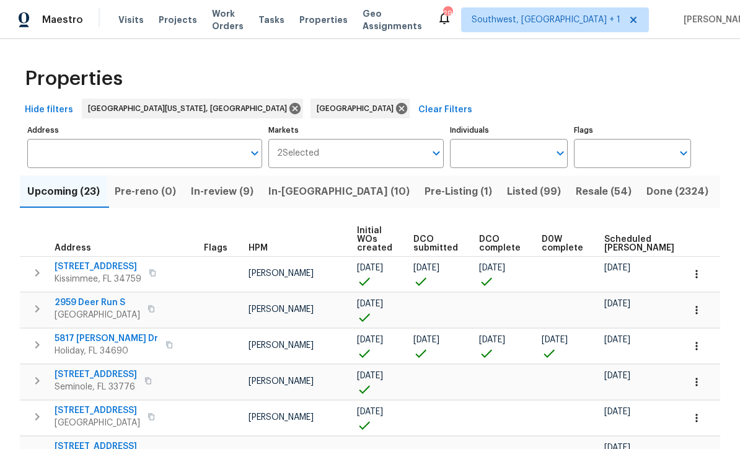
click at [521, 166] on input "Individuals" at bounding box center [499, 153] width 99 height 29
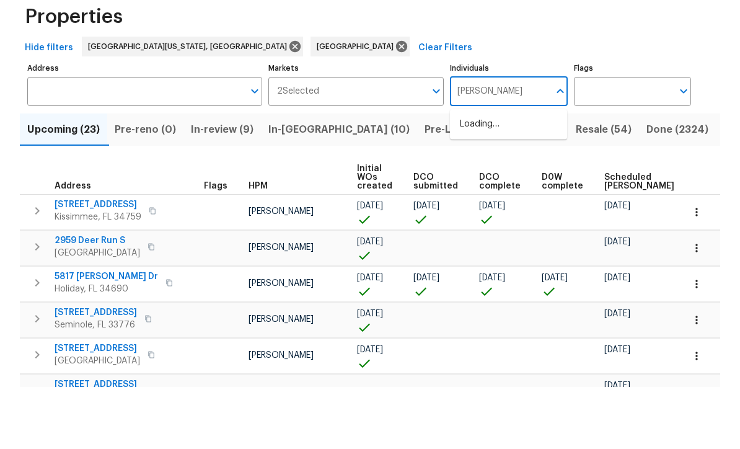
type input "Naomi"
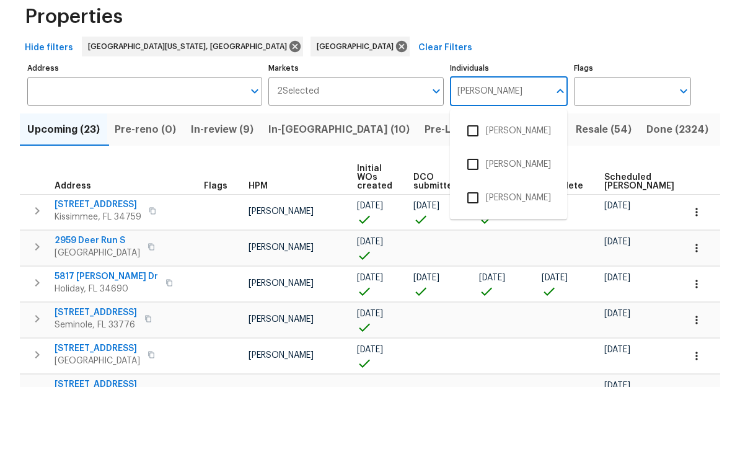
click at [483, 180] on input "checkbox" at bounding box center [473, 193] width 26 height 26
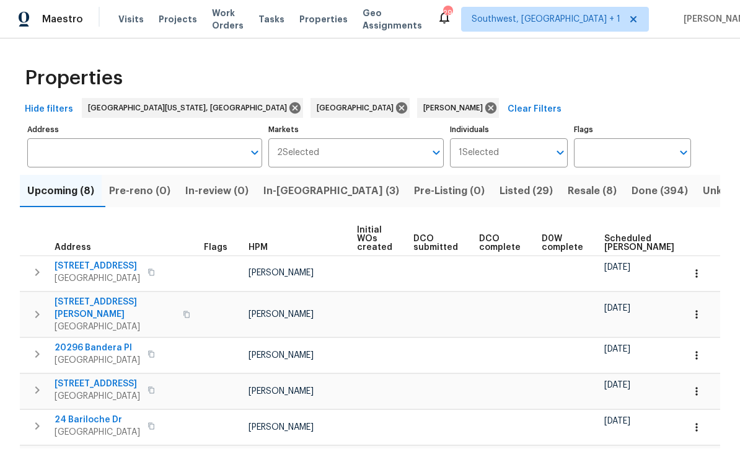
scroll to position [1, 0]
click at [309, 193] on span "In-reno (3)" at bounding box center [331, 191] width 136 height 17
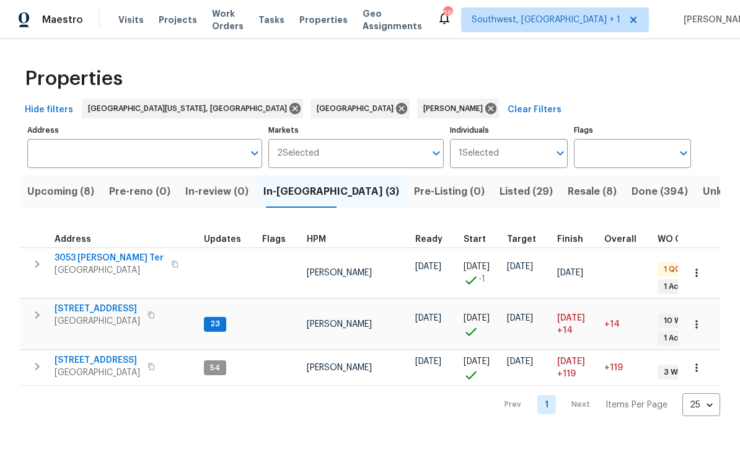
click at [33, 259] on icon "button" at bounding box center [37, 264] width 15 height 15
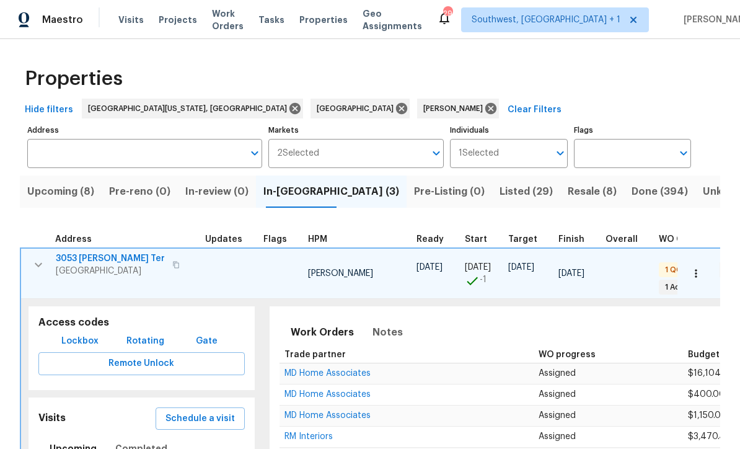
click at [65, 333] on span "Lockbox" at bounding box center [79, 340] width 37 height 15
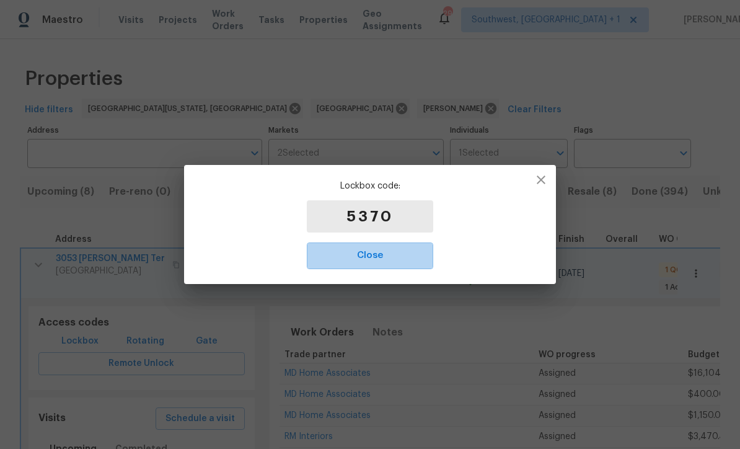
click at [373, 257] on span "Close" at bounding box center [369, 255] width 99 height 16
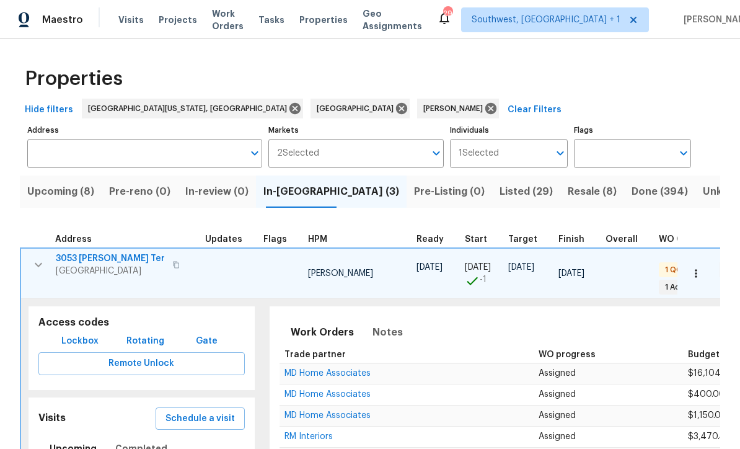
click at [76, 333] on span "Lockbox" at bounding box center [79, 340] width 37 height 15
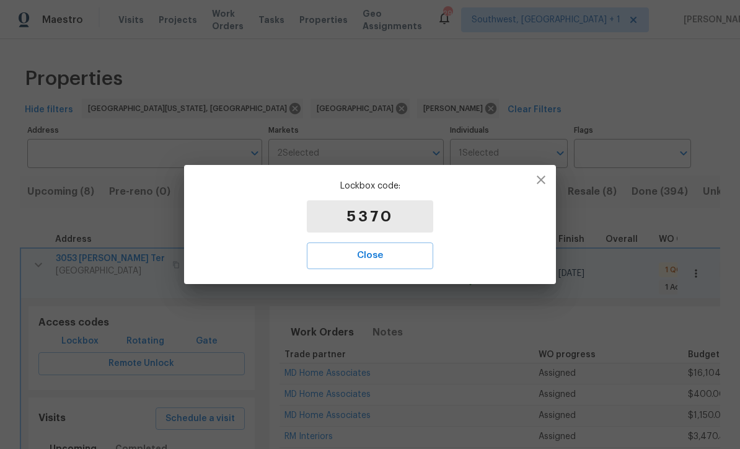
click at [385, 262] on span "Close" at bounding box center [369, 255] width 99 height 16
